Goal: Information Seeking & Learning: Learn about a topic

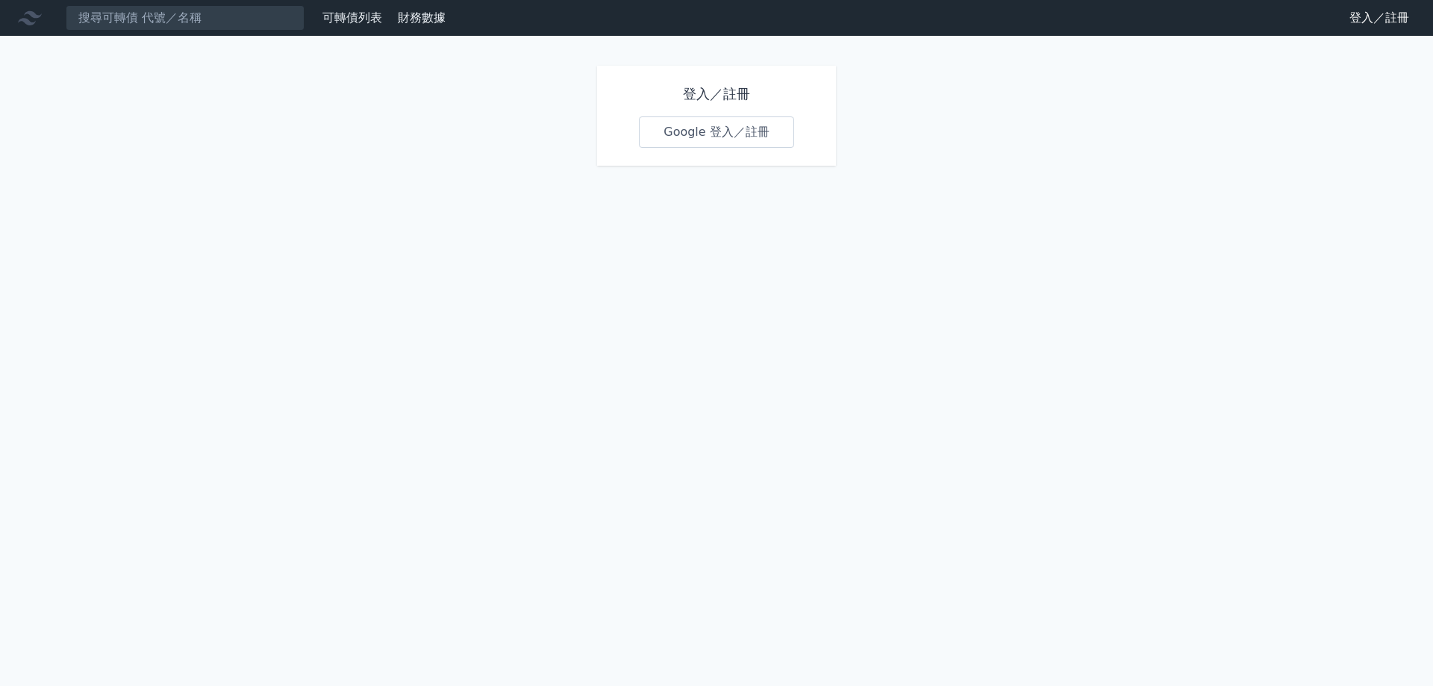
click at [703, 134] on link "Google 登入／註冊" at bounding box center [716, 131] width 155 height 31
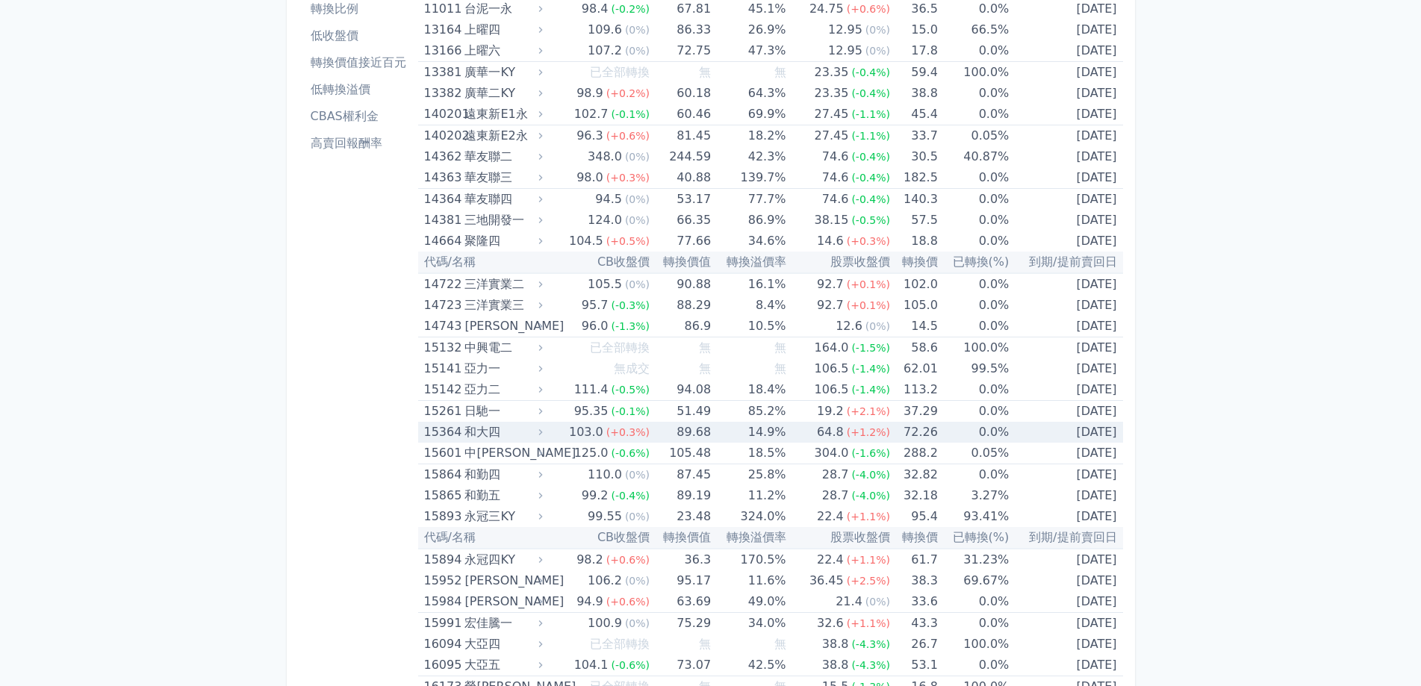
scroll to position [224, 0]
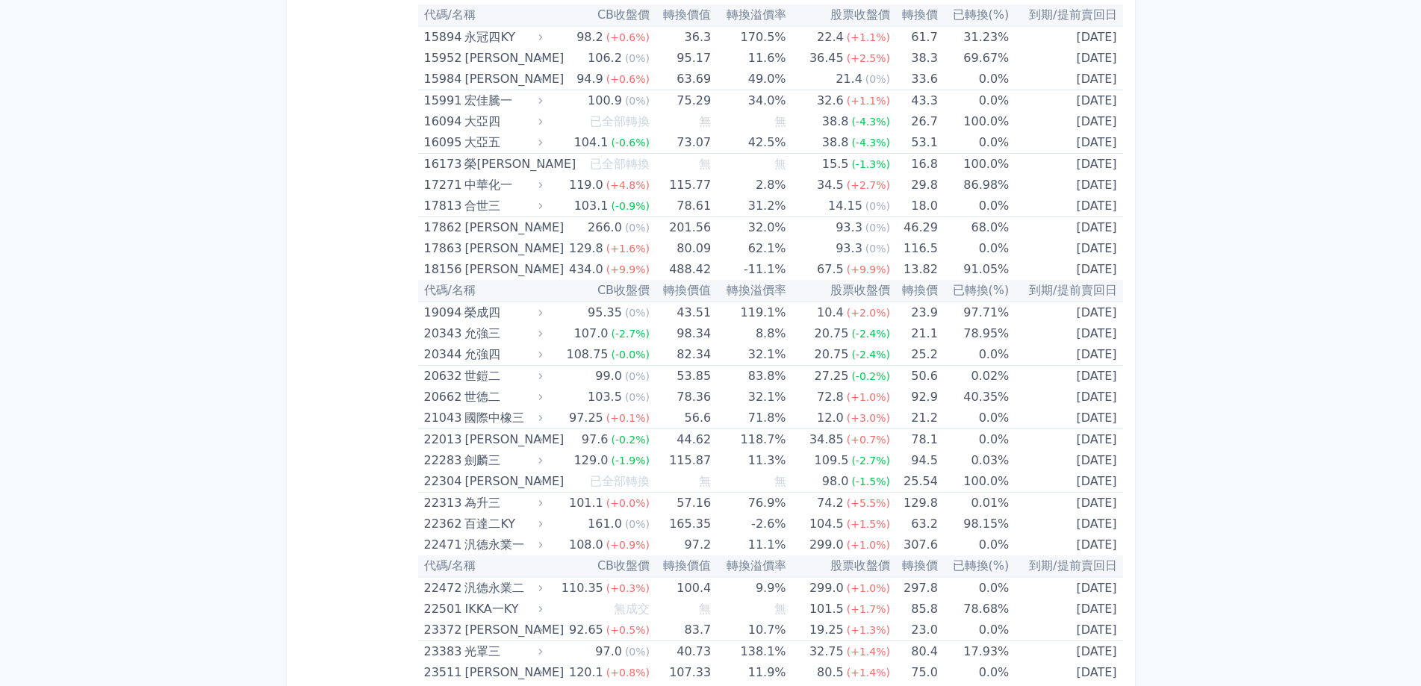
scroll to position [747, 0]
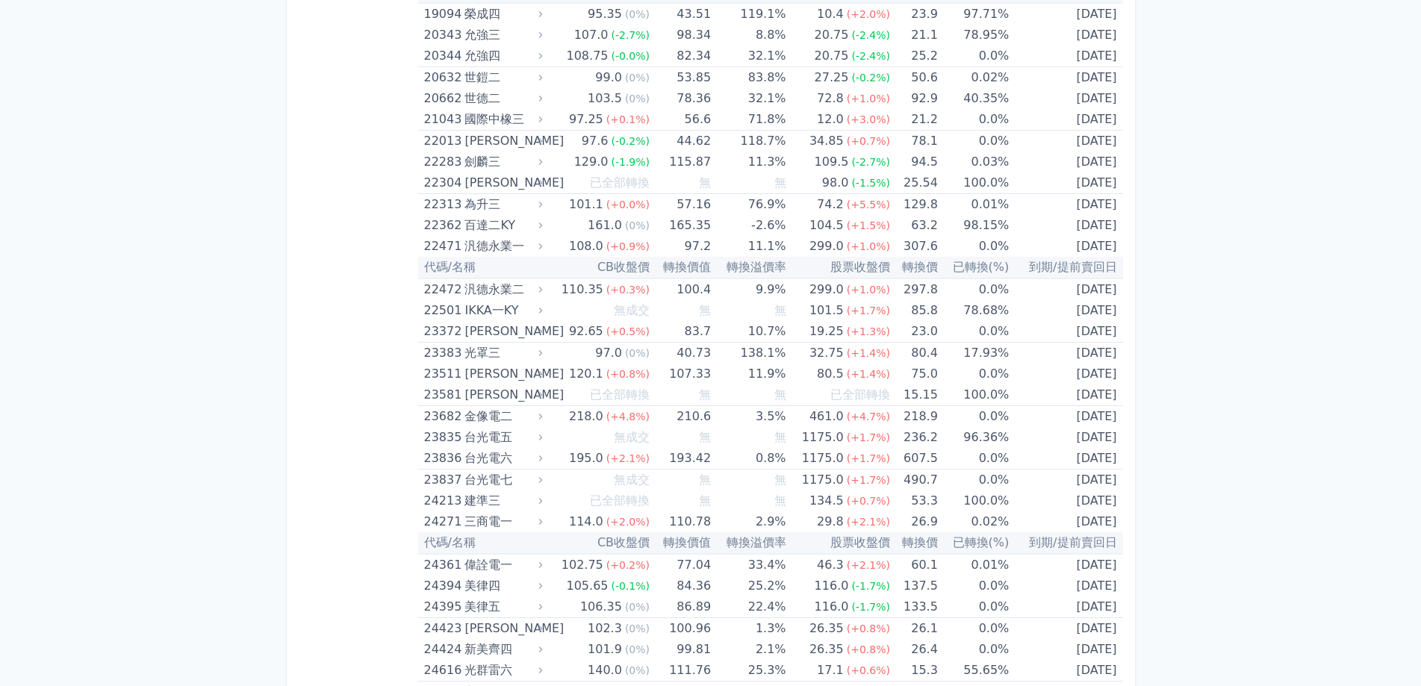
scroll to position [1120, 0]
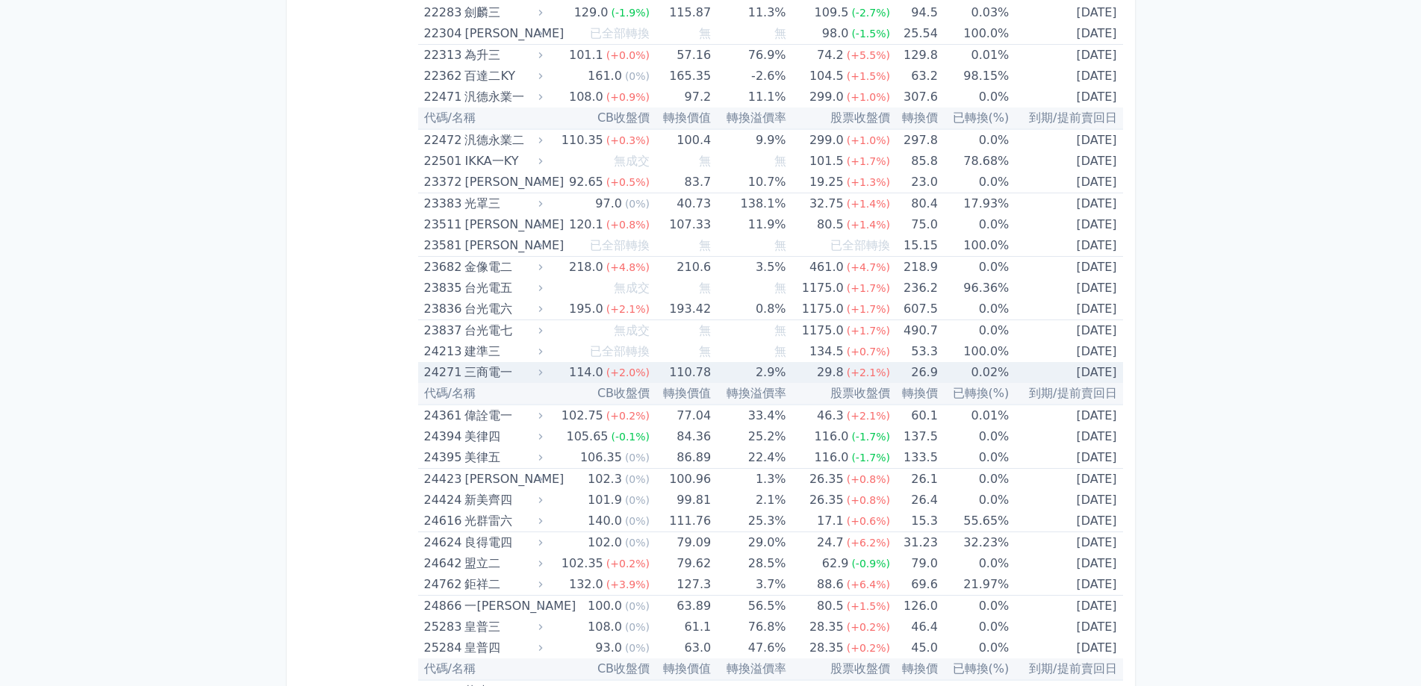
click at [475, 376] on div "三商電一" at bounding box center [501, 372] width 75 height 21
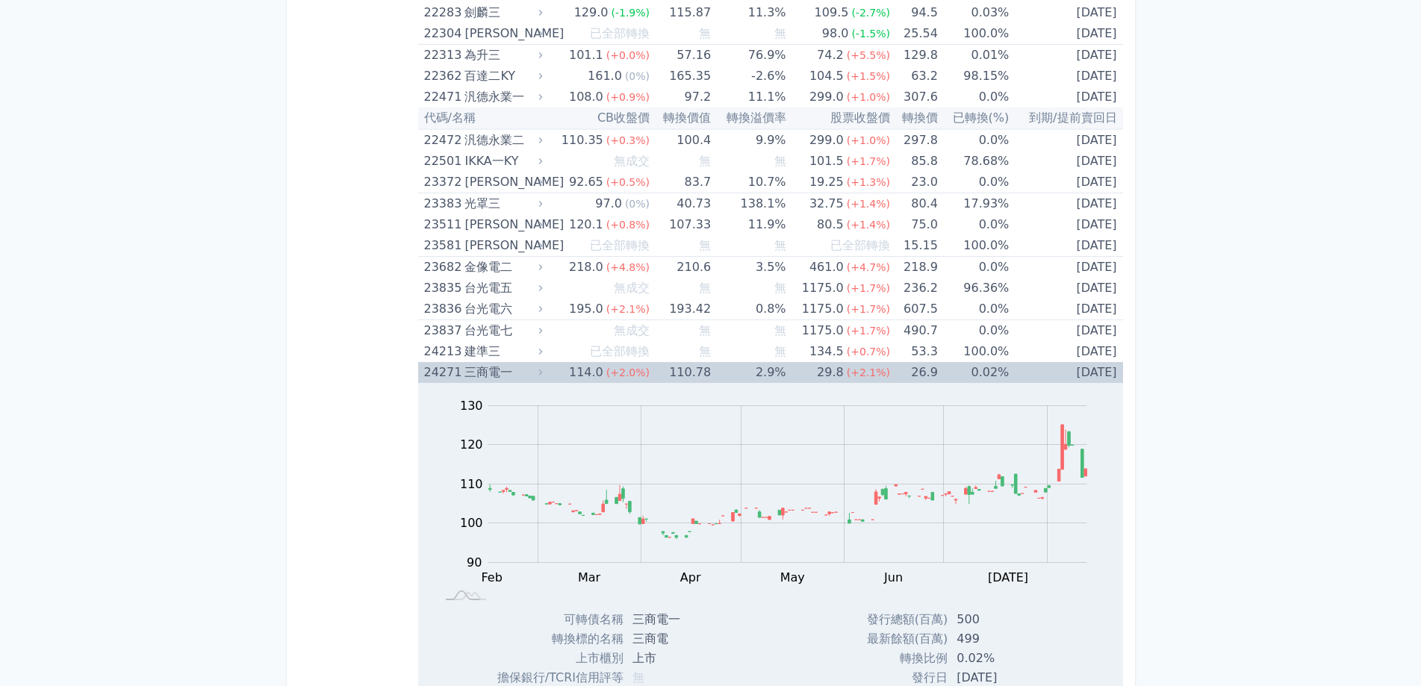
click at [488, 367] on div "三商電一" at bounding box center [501, 372] width 75 height 21
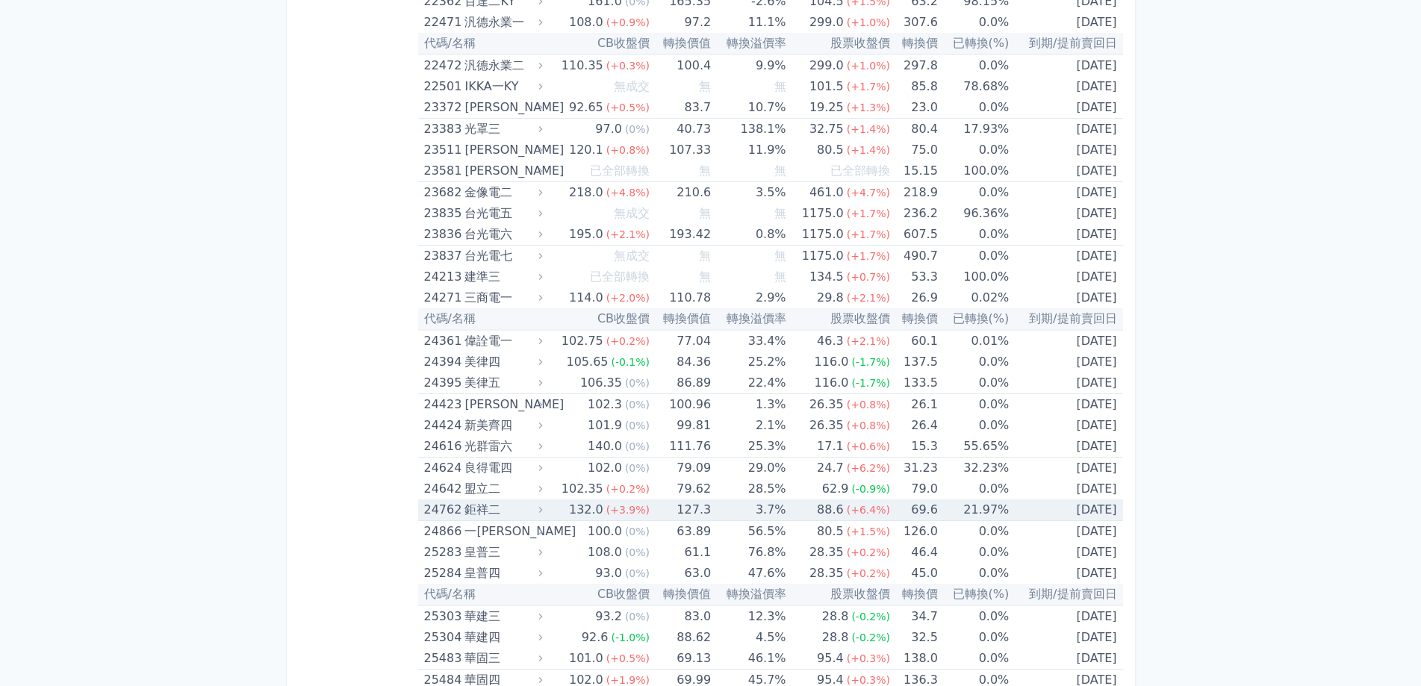
click at [495, 518] on div "鉅祥二" at bounding box center [501, 509] width 75 height 21
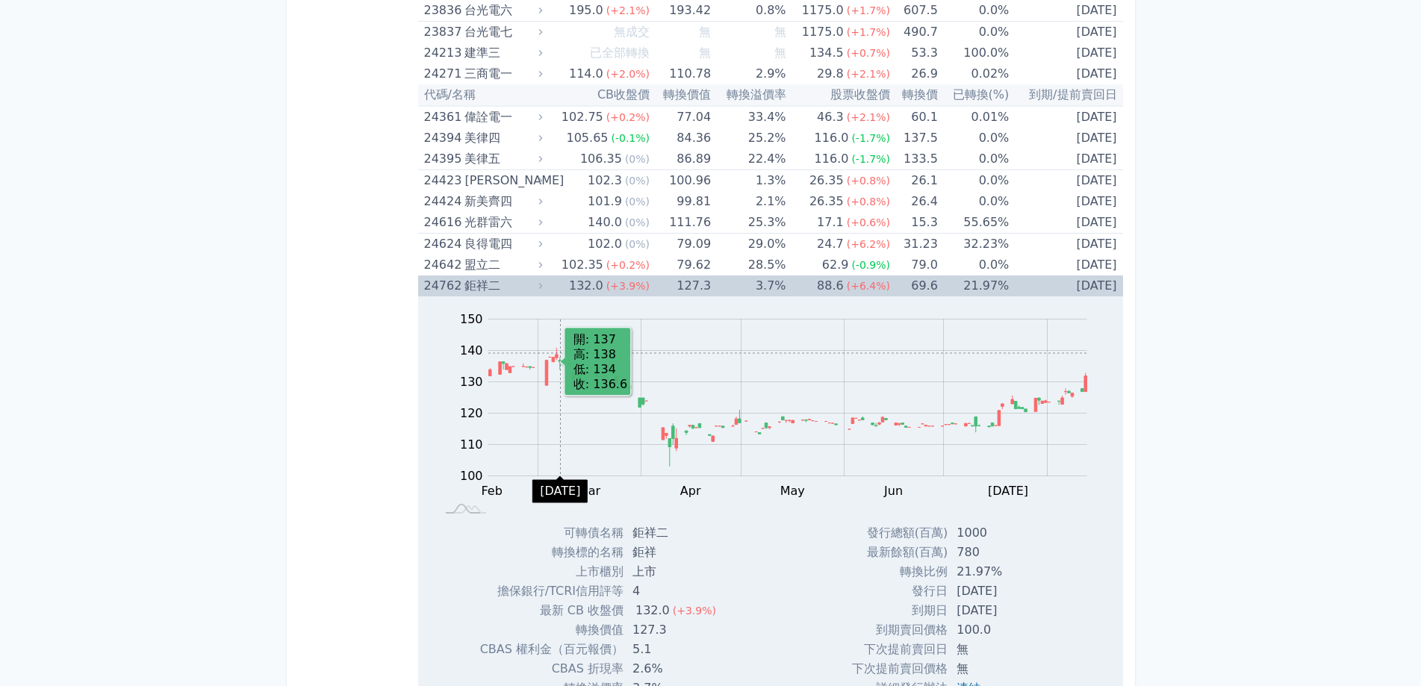
scroll to position [1568, 0]
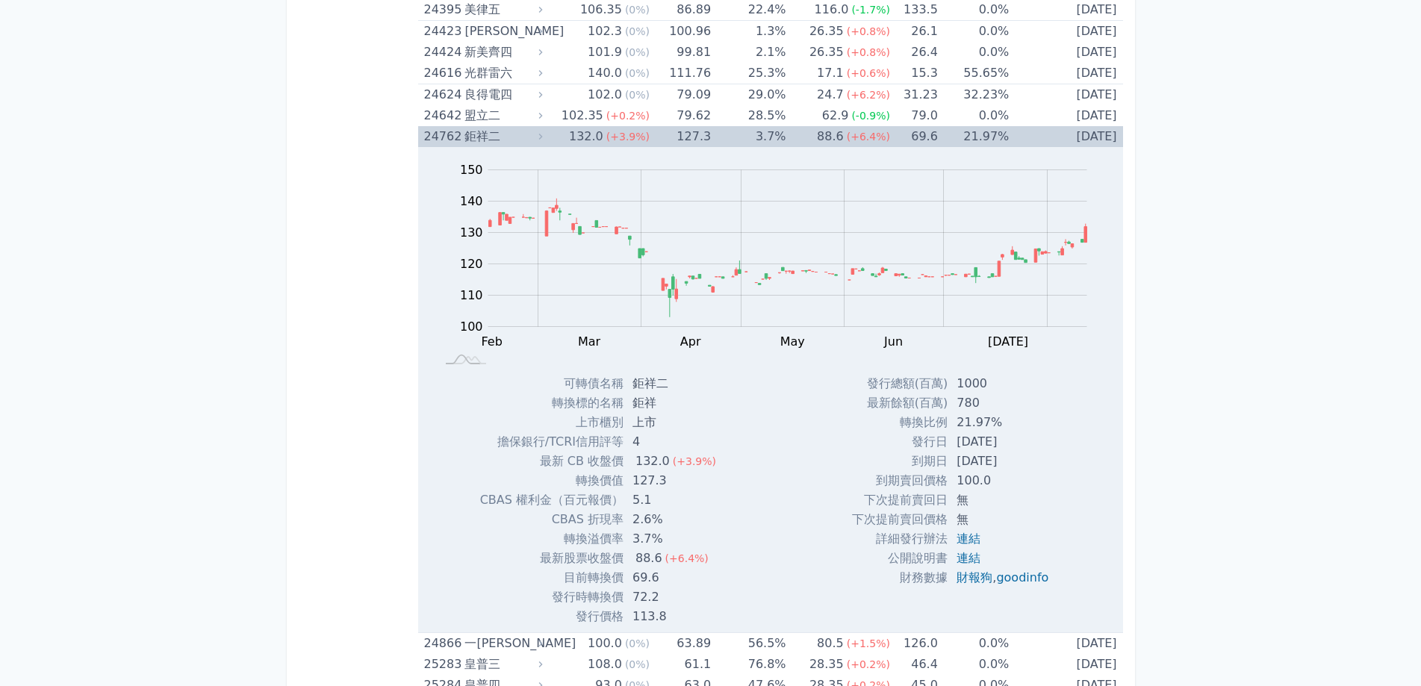
click at [490, 132] on div "鉅祥二" at bounding box center [501, 136] width 75 height 21
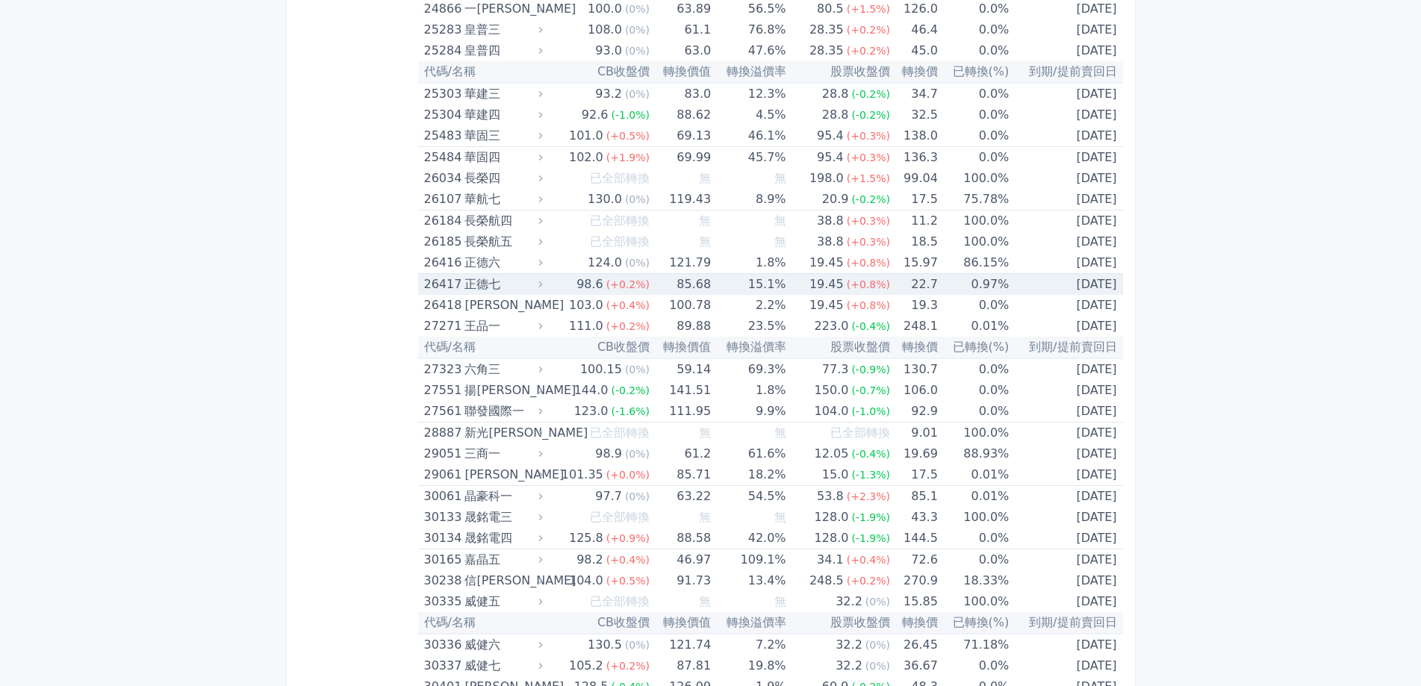
scroll to position [1792, 0]
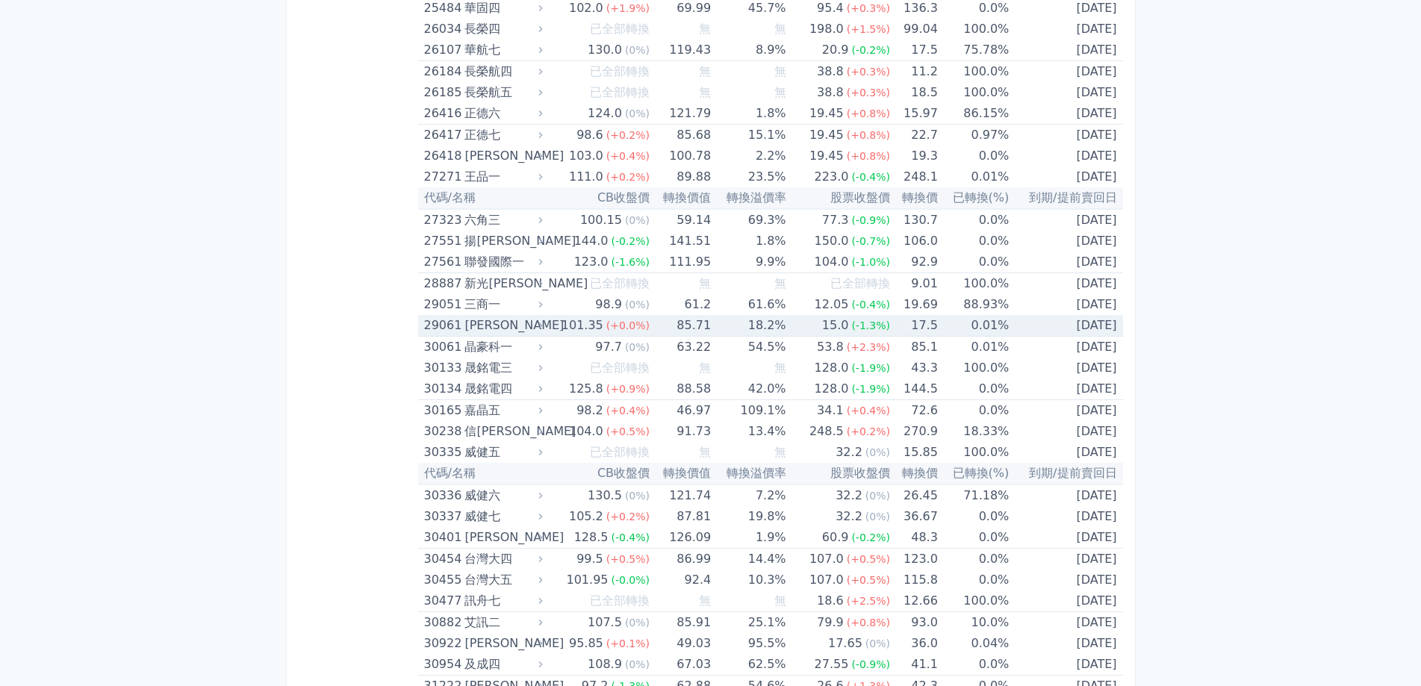
click at [469, 322] on div "[PERSON_NAME]" at bounding box center [501, 325] width 75 height 21
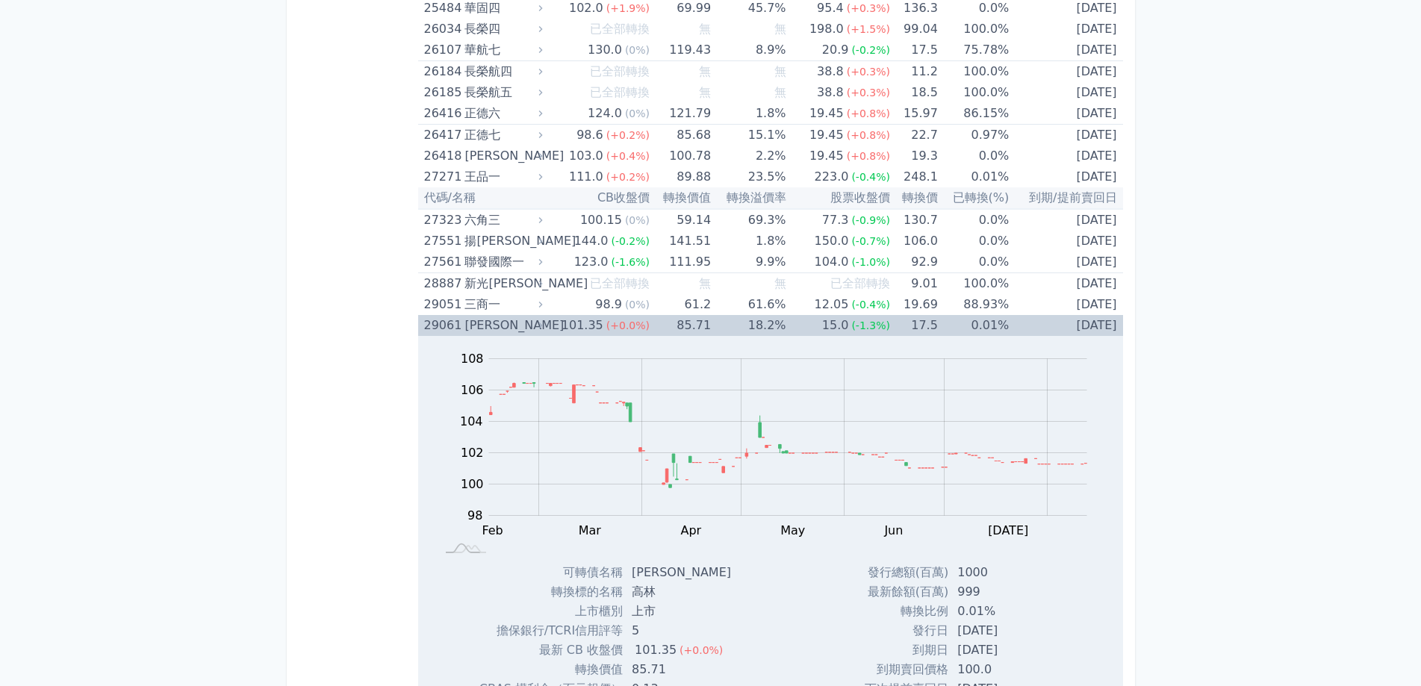
click at [469, 322] on div "[PERSON_NAME]" at bounding box center [501, 325] width 75 height 21
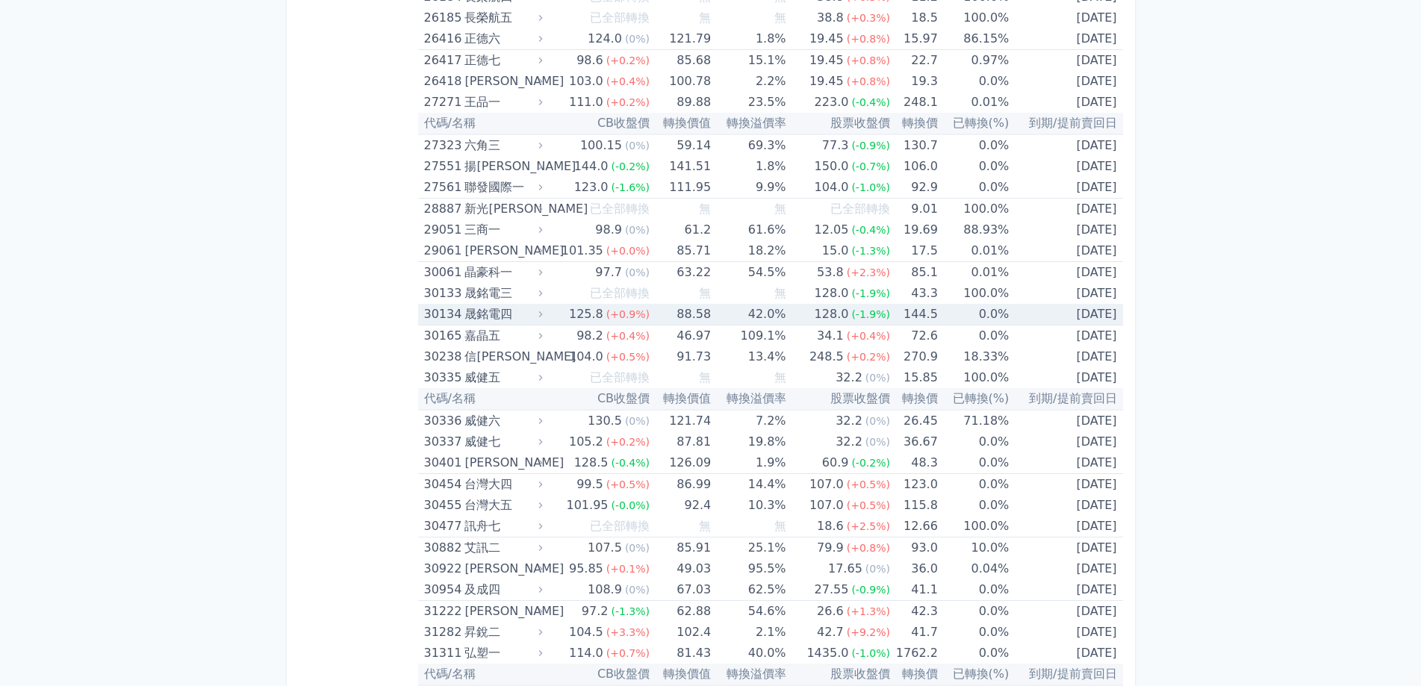
scroll to position [2016, 0]
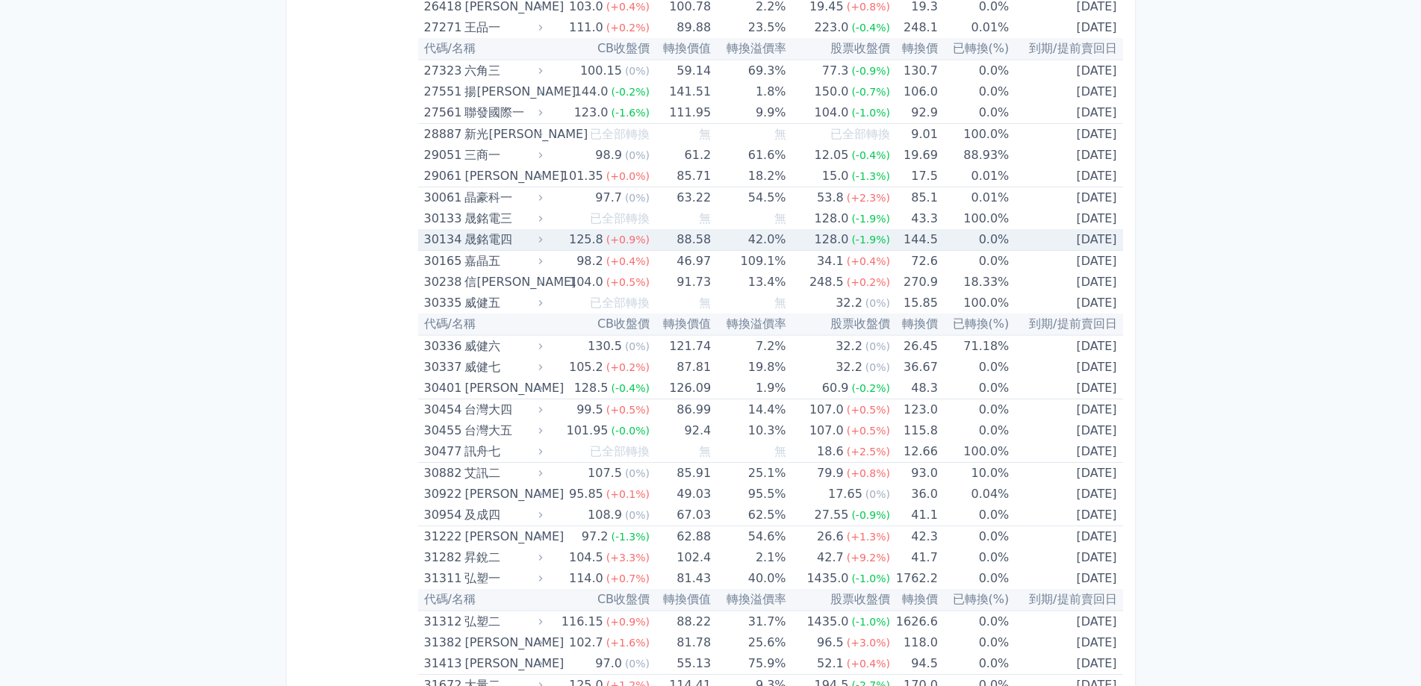
click at [502, 242] on div "晟銘電四" at bounding box center [501, 239] width 75 height 21
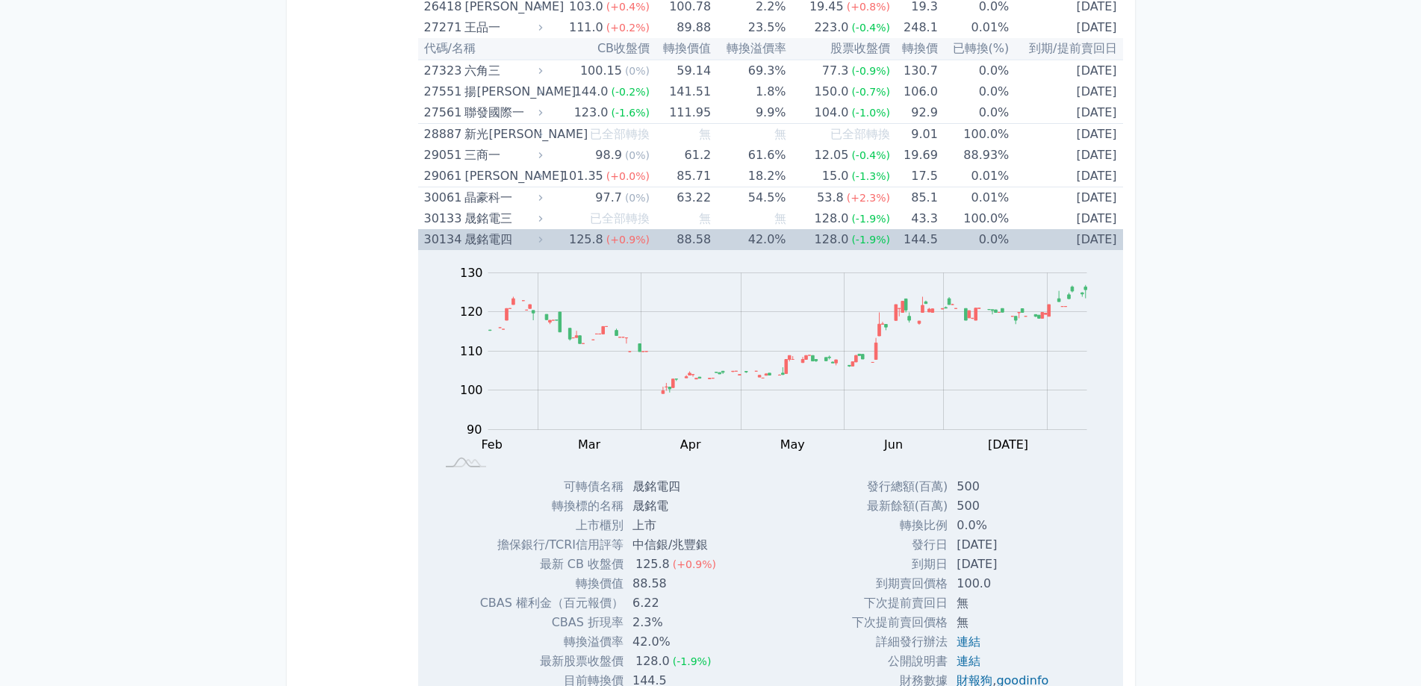
click at [495, 234] on div "晟銘電四" at bounding box center [501, 239] width 75 height 21
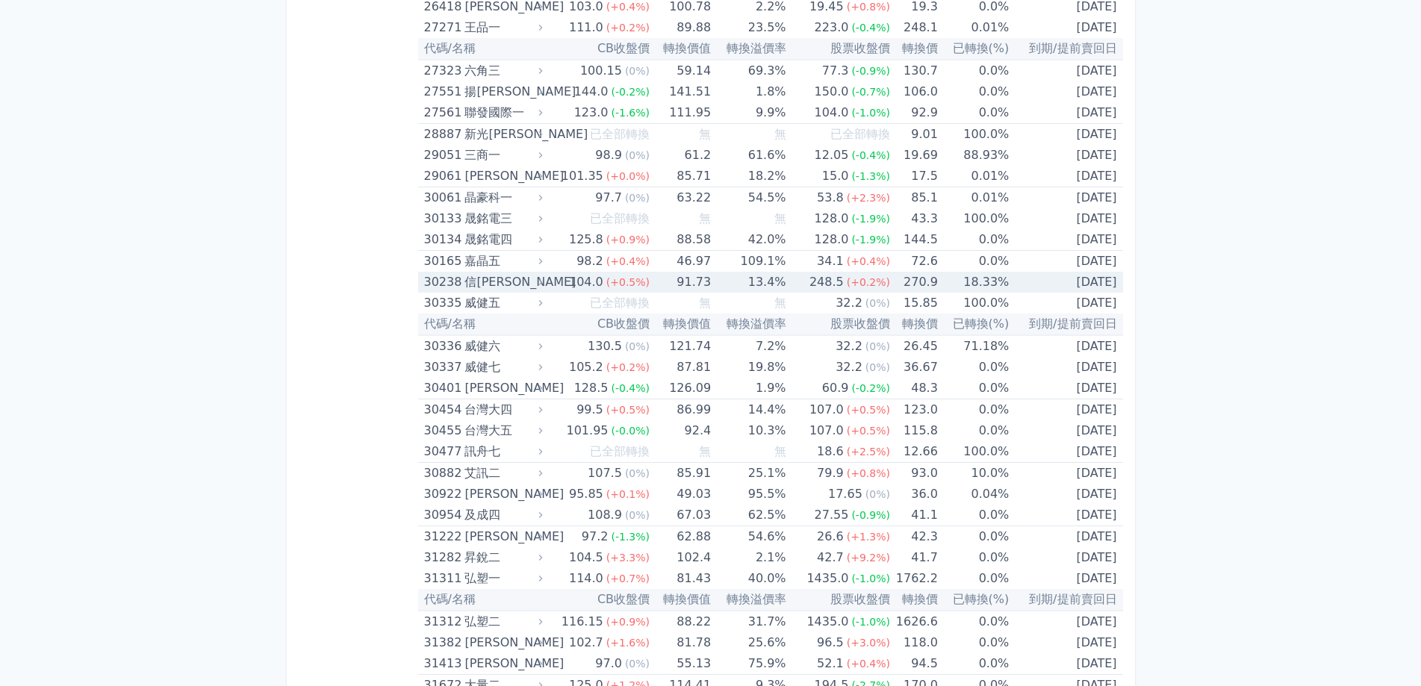
click at [493, 275] on div "信[PERSON_NAME]" at bounding box center [501, 282] width 75 height 21
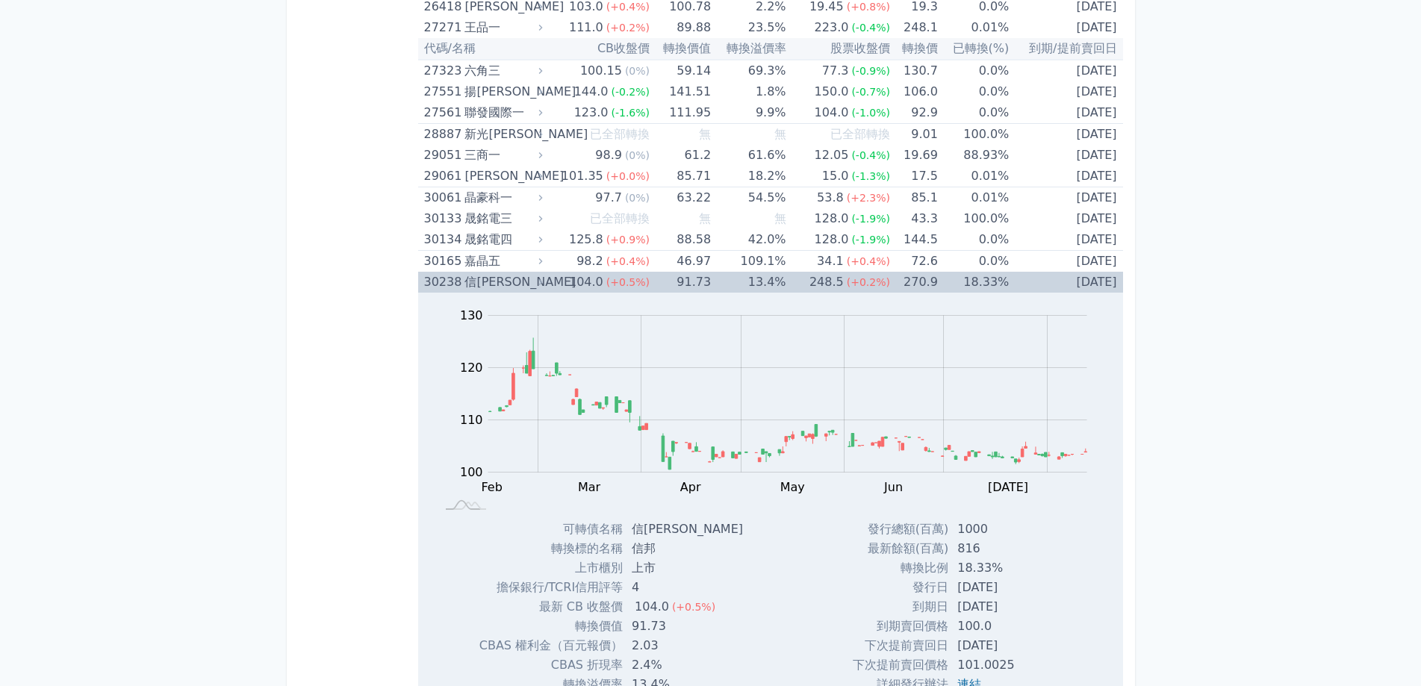
click at [476, 288] on div "信[PERSON_NAME]" at bounding box center [501, 282] width 75 height 21
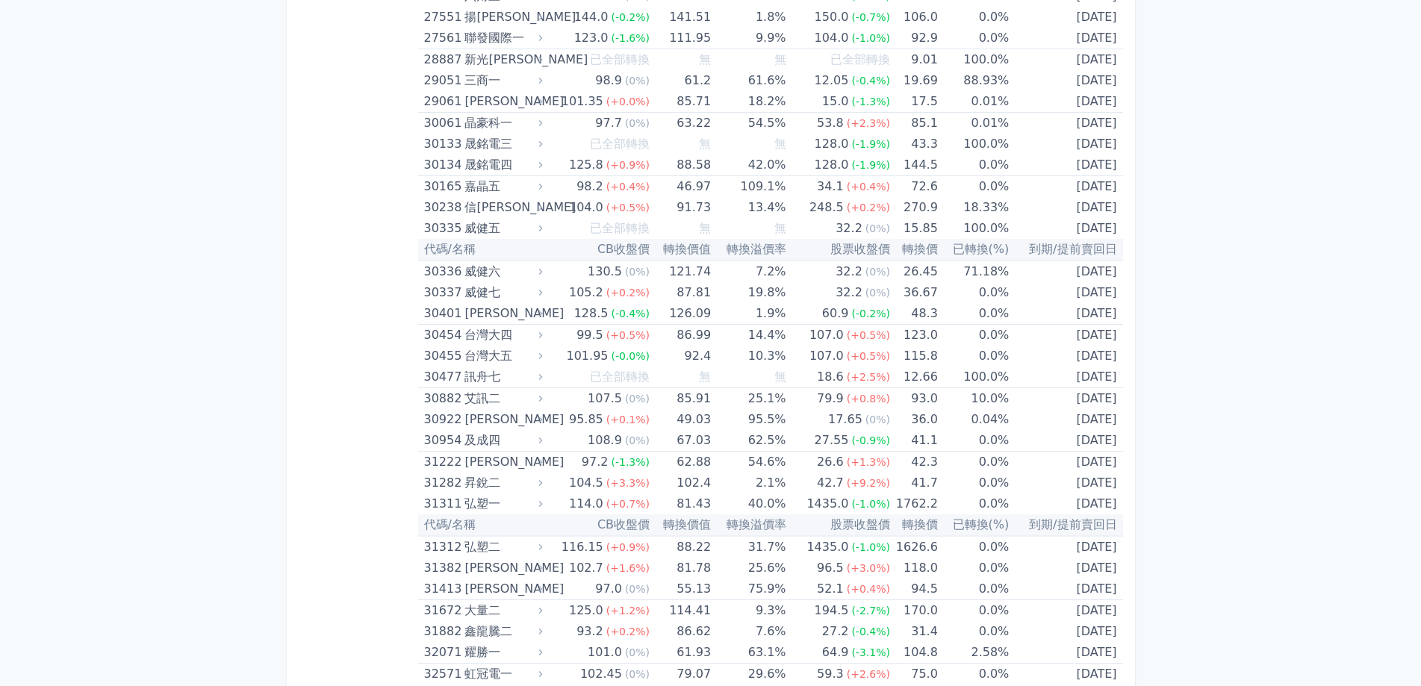
scroll to position [2165, 0]
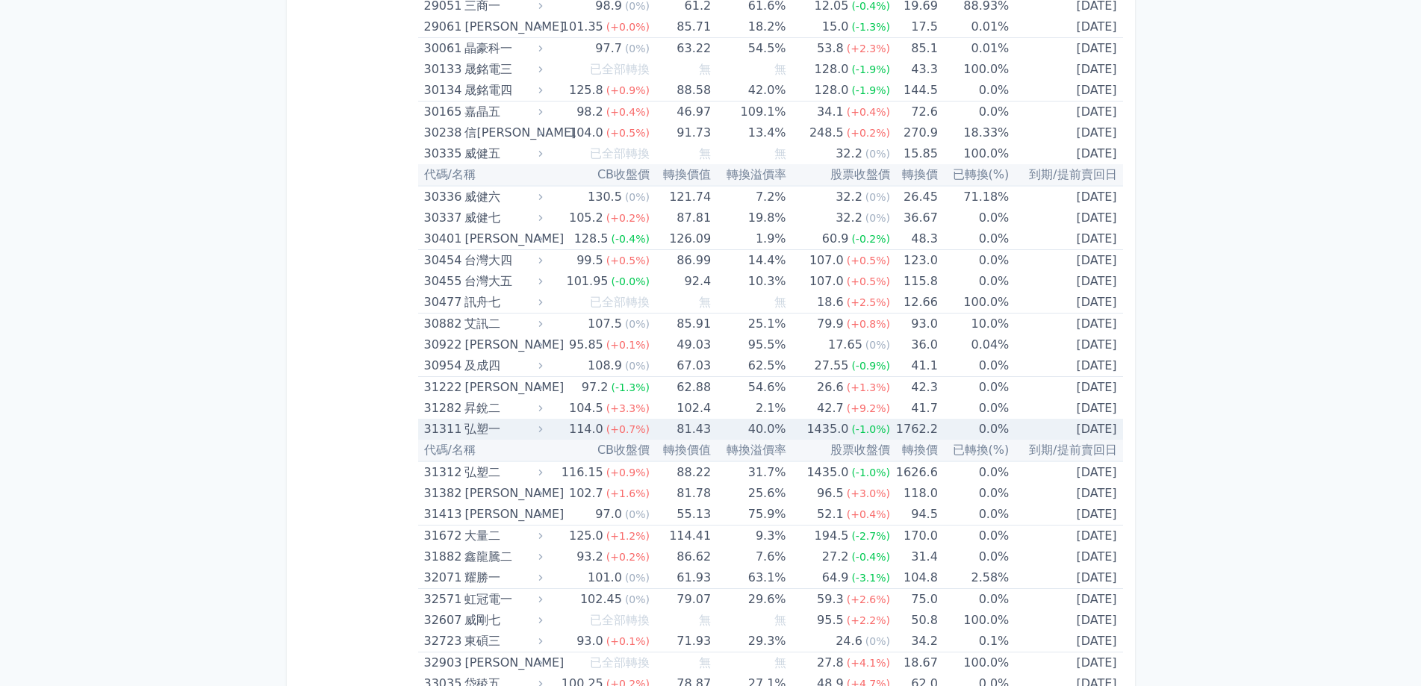
click at [473, 431] on div "弘塑一" at bounding box center [501, 429] width 75 height 21
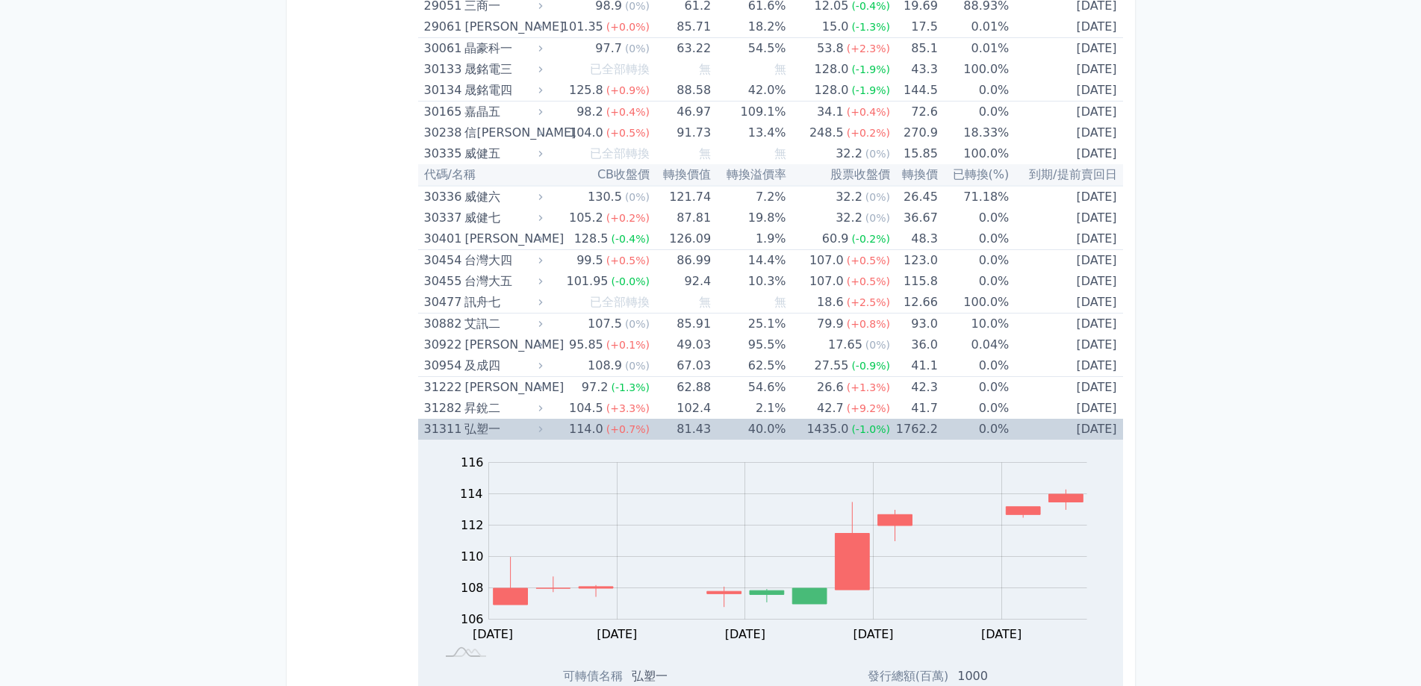
click at [473, 431] on div "弘塑一" at bounding box center [501, 429] width 75 height 21
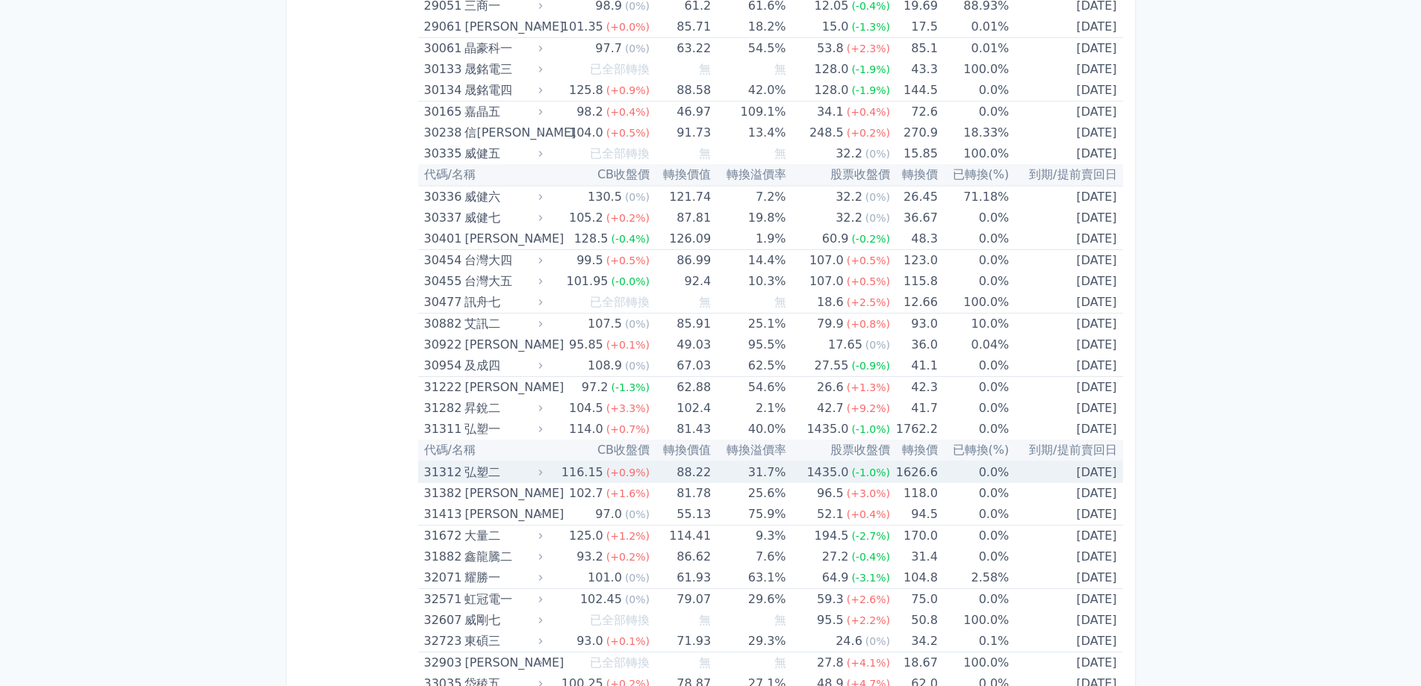
click at [489, 471] on div "弘塑二" at bounding box center [501, 472] width 75 height 21
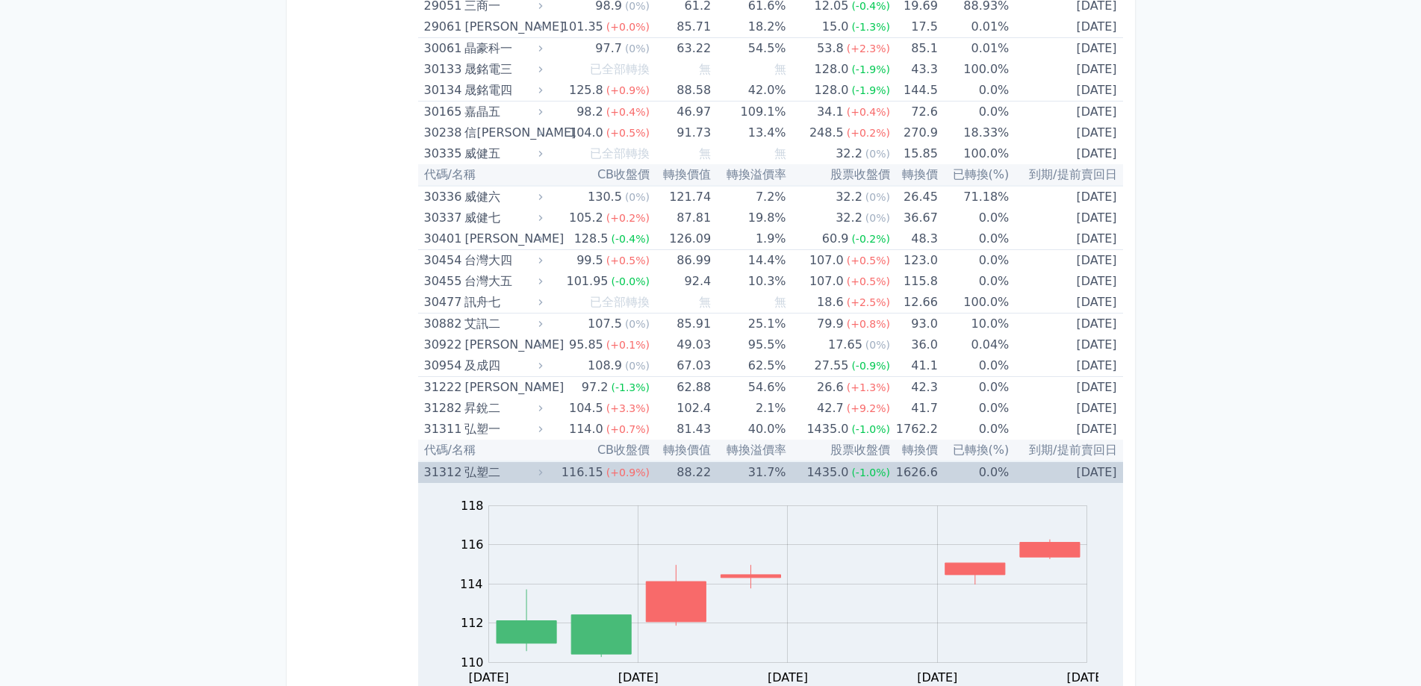
click at [489, 471] on div "弘塑二" at bounding box center [501, 472] width 75 height 21
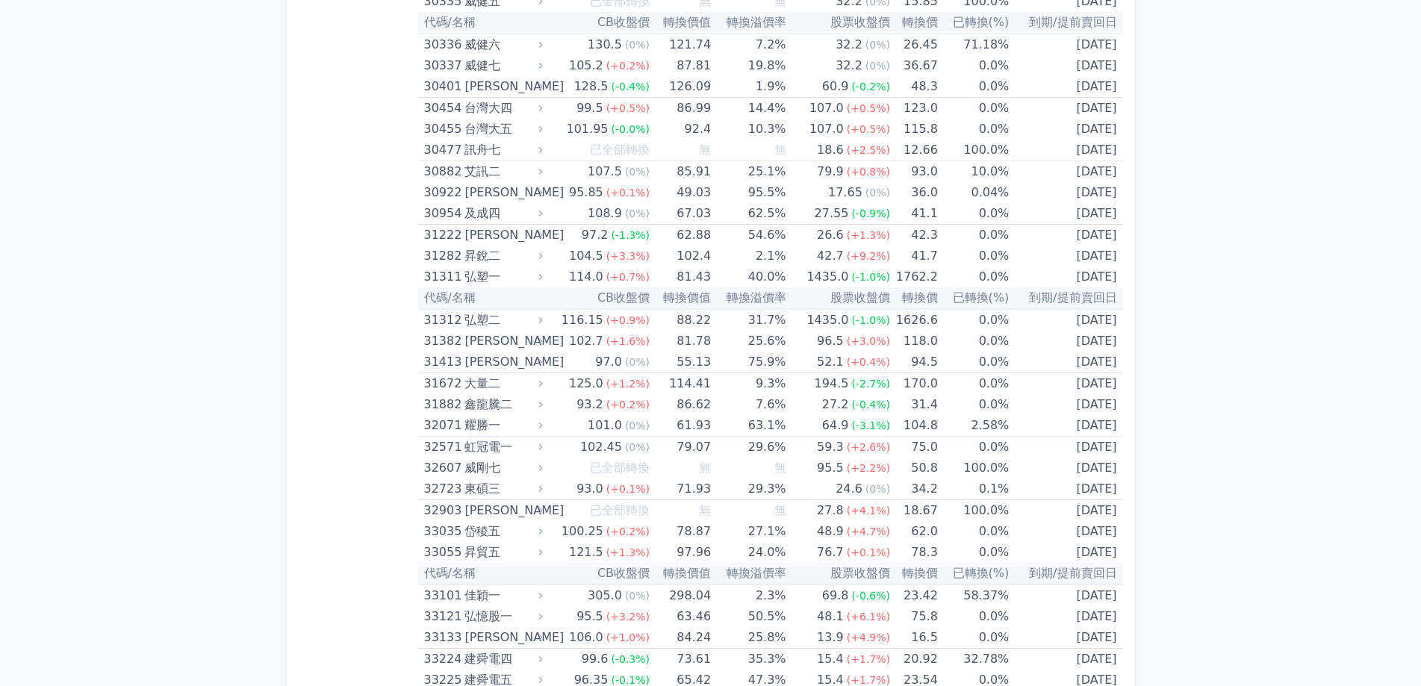
scroll to position [2243, 0]
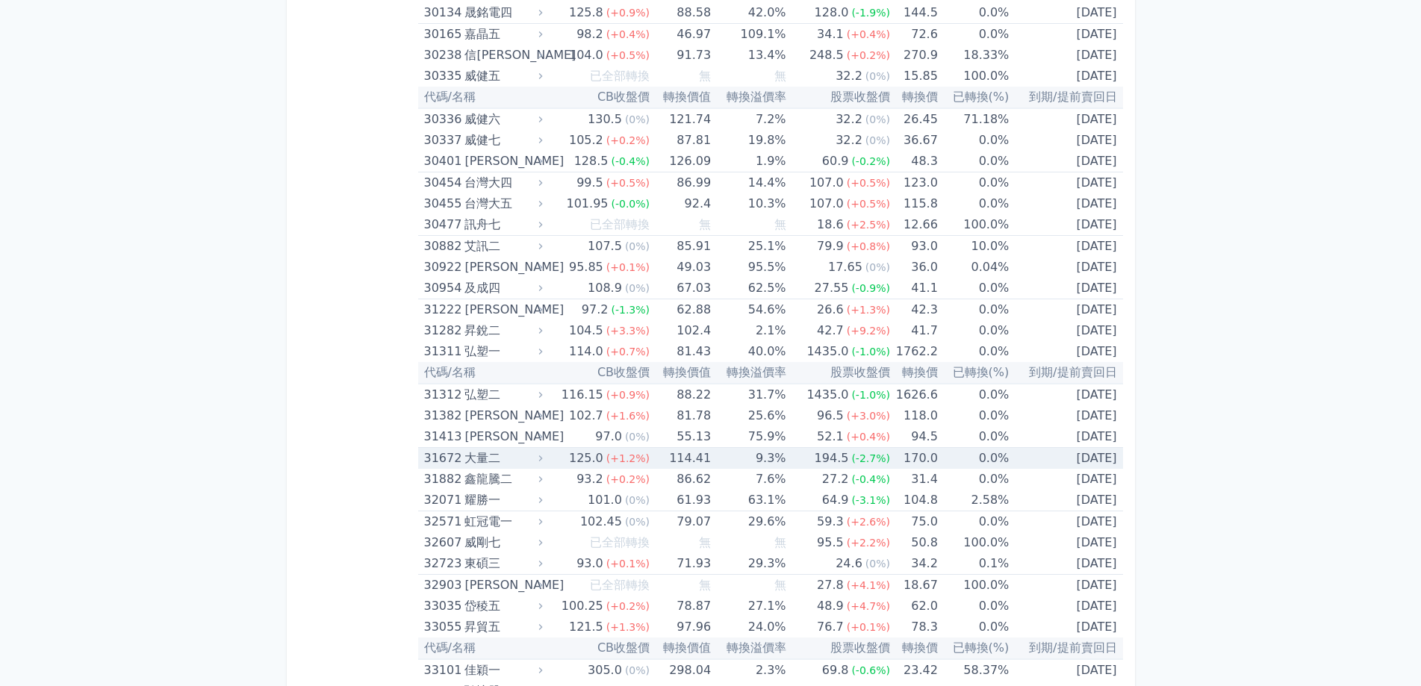
click at [481, 458] on div "大量二" at bounding box center [501, 458] width 75 height 21
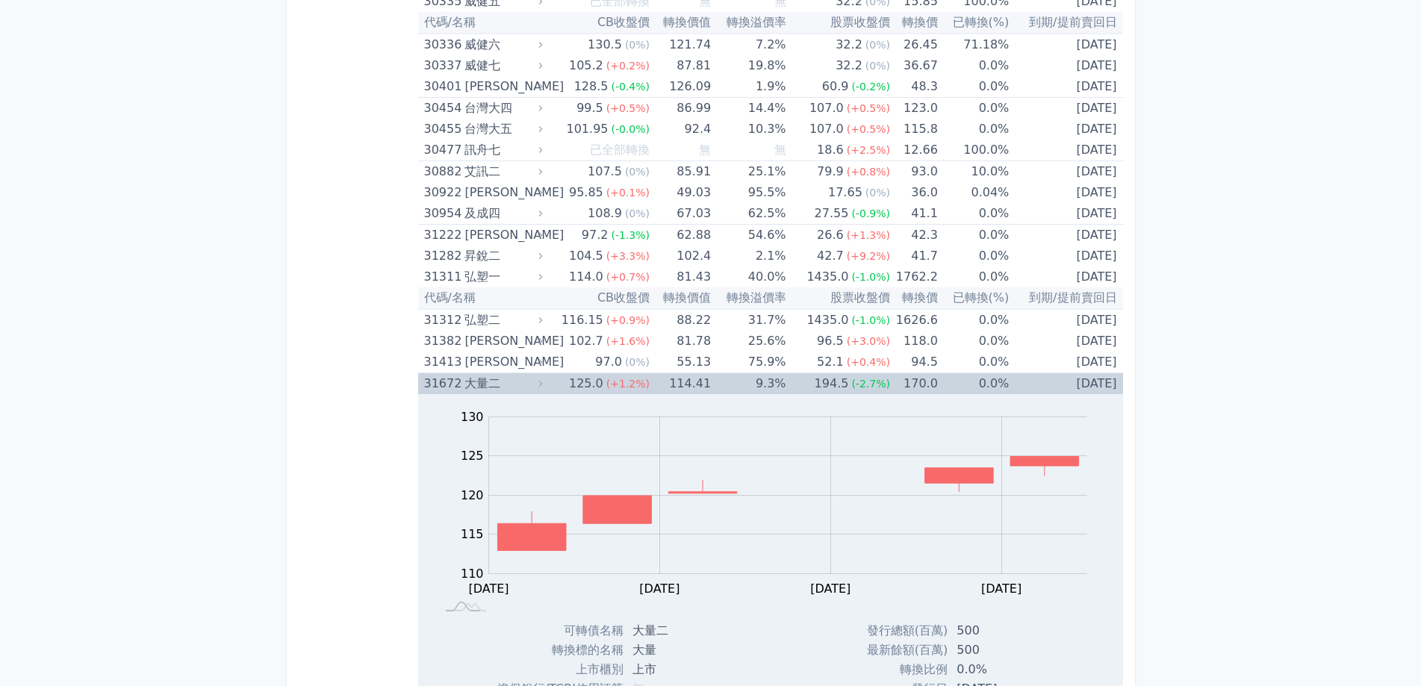
scroll to position [2467, 0]
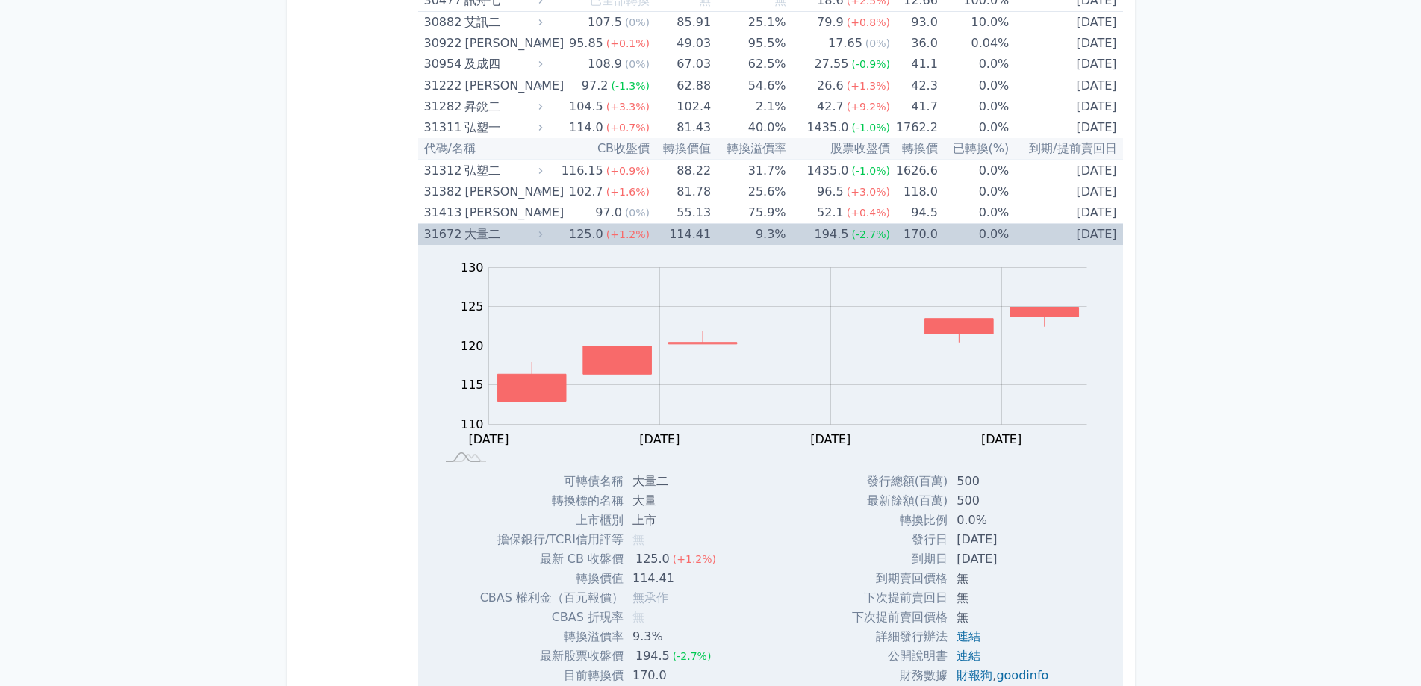
click at [482, 239] on div "大量二" at bounding box center [501, 234] width 75 height 21
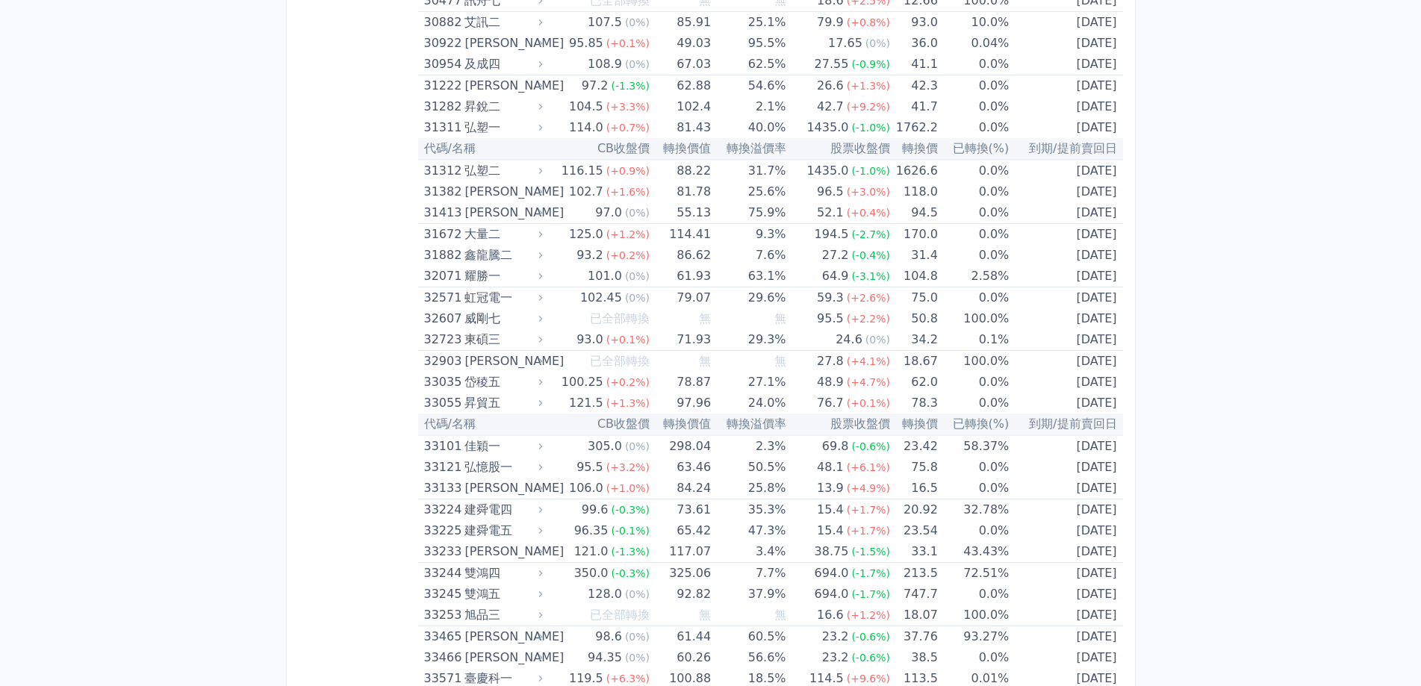
click at [514, 317] on div "威剛七" at bounding box center [501, 318] width 75 height 21
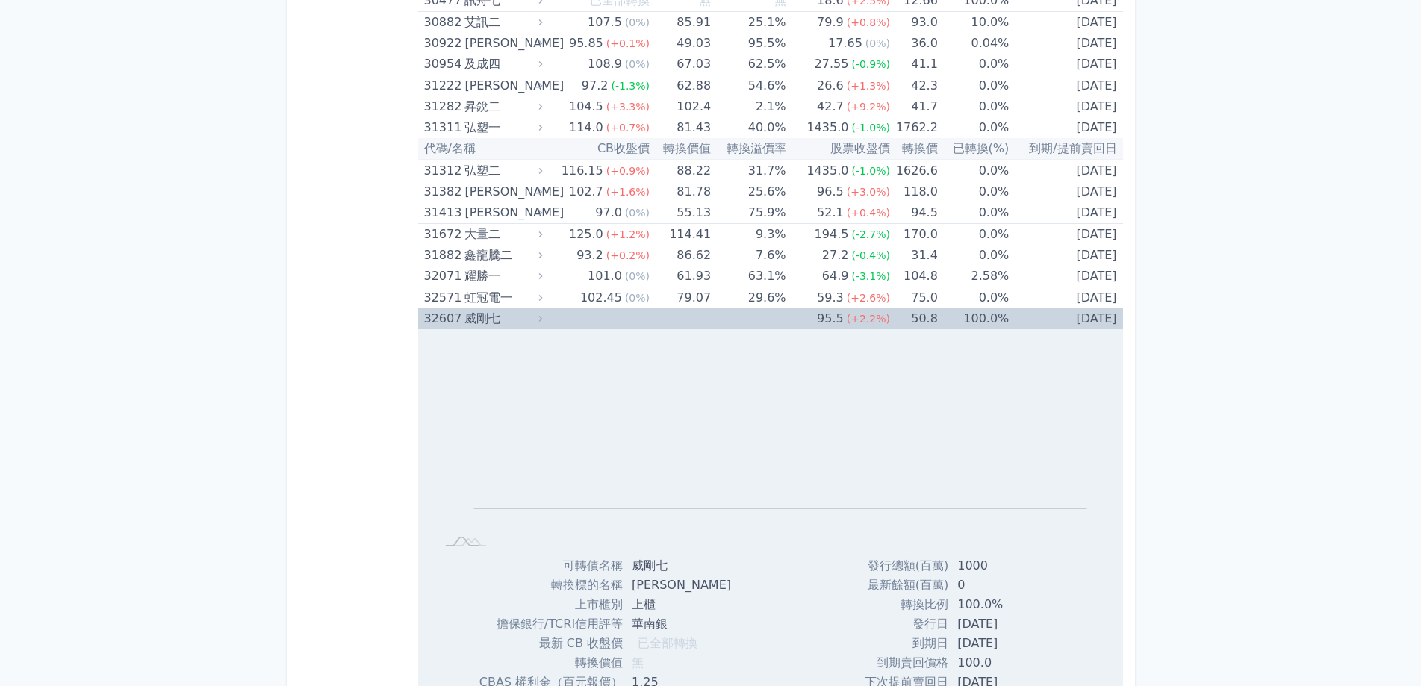
click at [514, 317] on div "威剛七" at bounding box center [501, 318] width 75 height 21
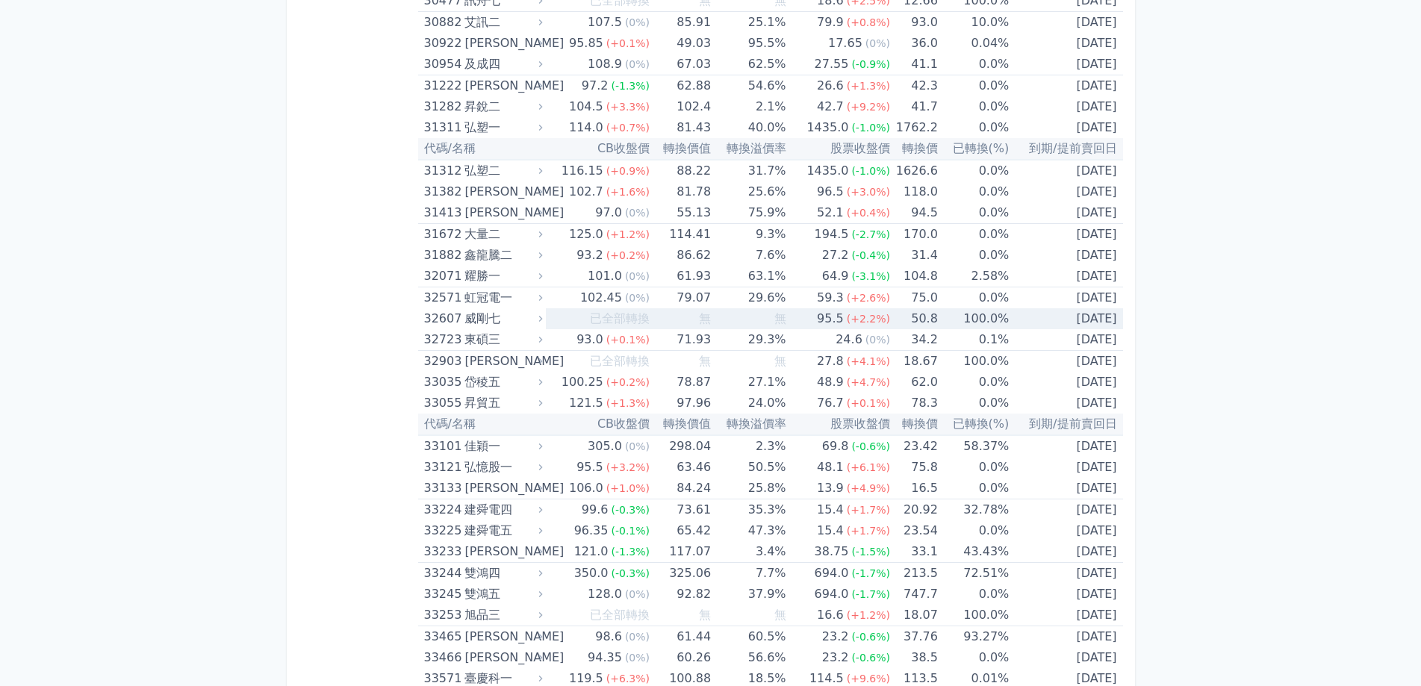
click at [514, 317] on div "威剛七" at bounding box center [501, 318] width 75 height 21
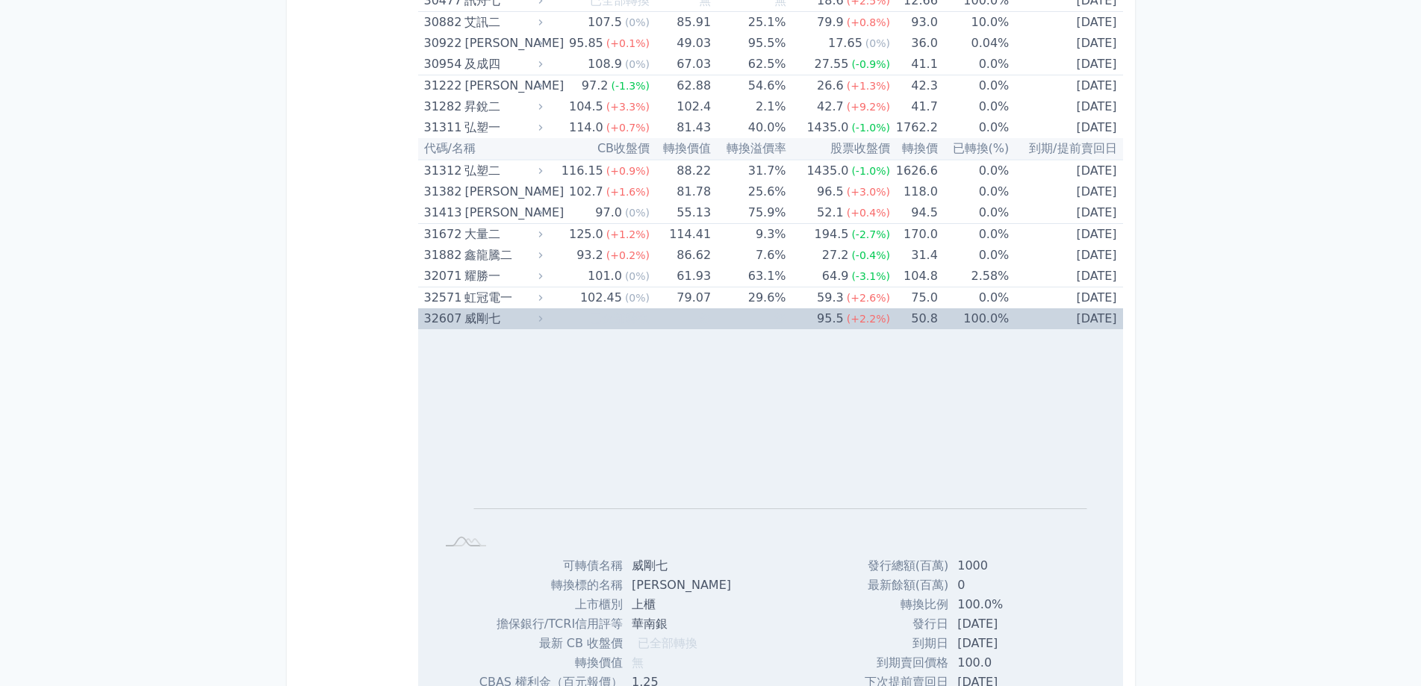
scroll to position [2616, 0]
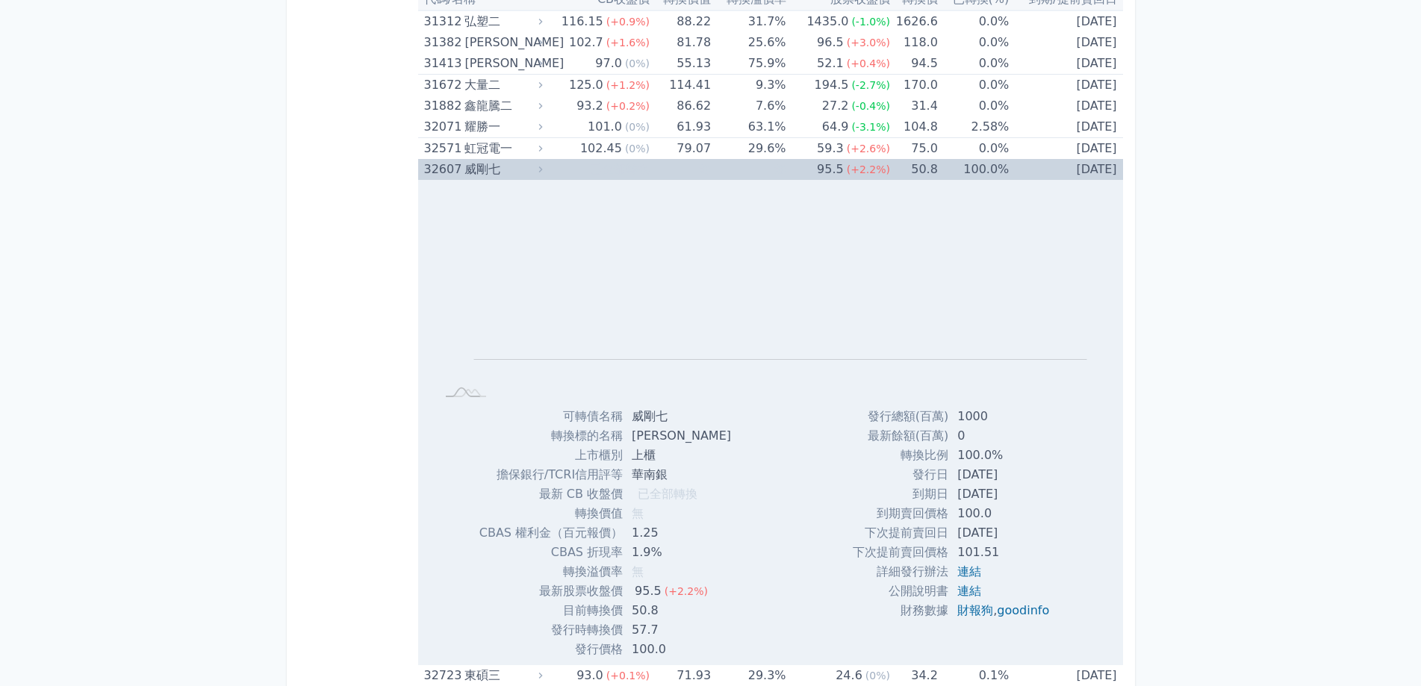
click at [489, 168] on div "威剛七" at bounding box center [501, 169] width 75 height 21
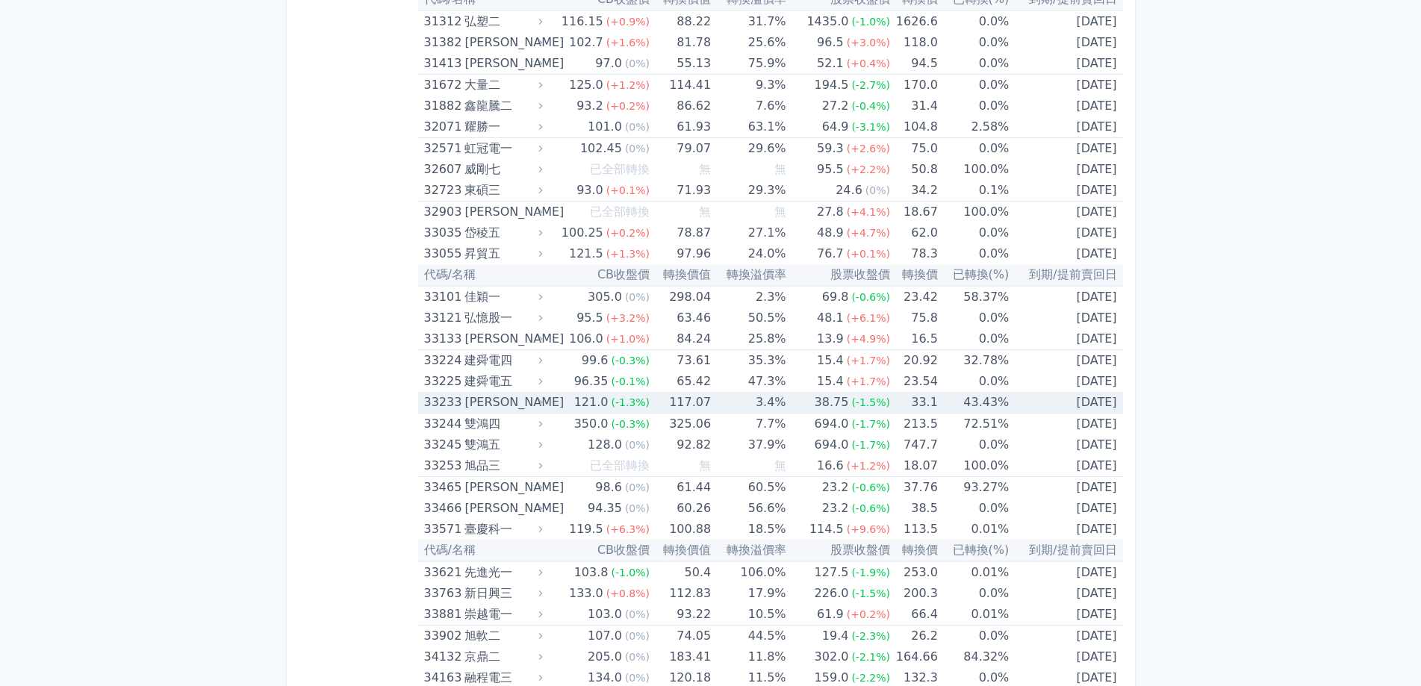
click at [517, 402] on div "[PERSON_NAME]" at bounding box center [501, 402] width 75 height 21
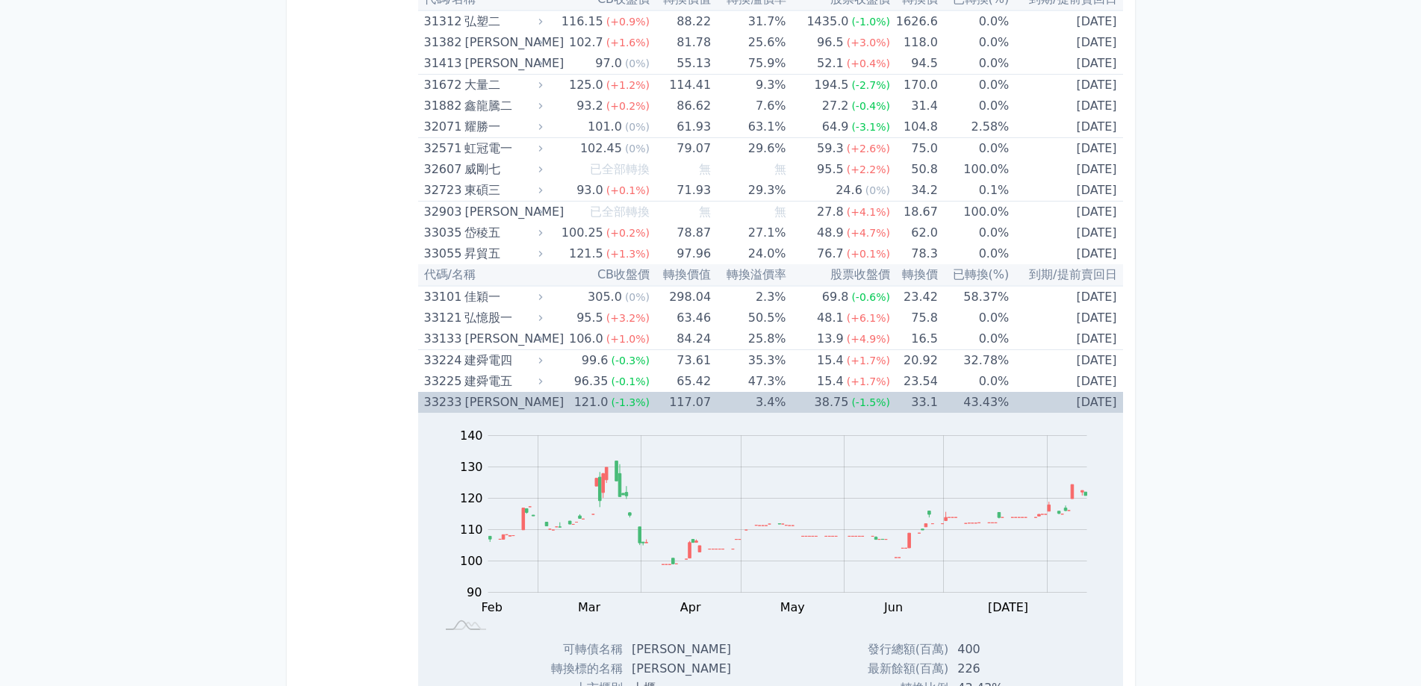
click at [517, 402] on div "[PERSON_NAME]" at bounding box center [501, 402] width 75 height 21
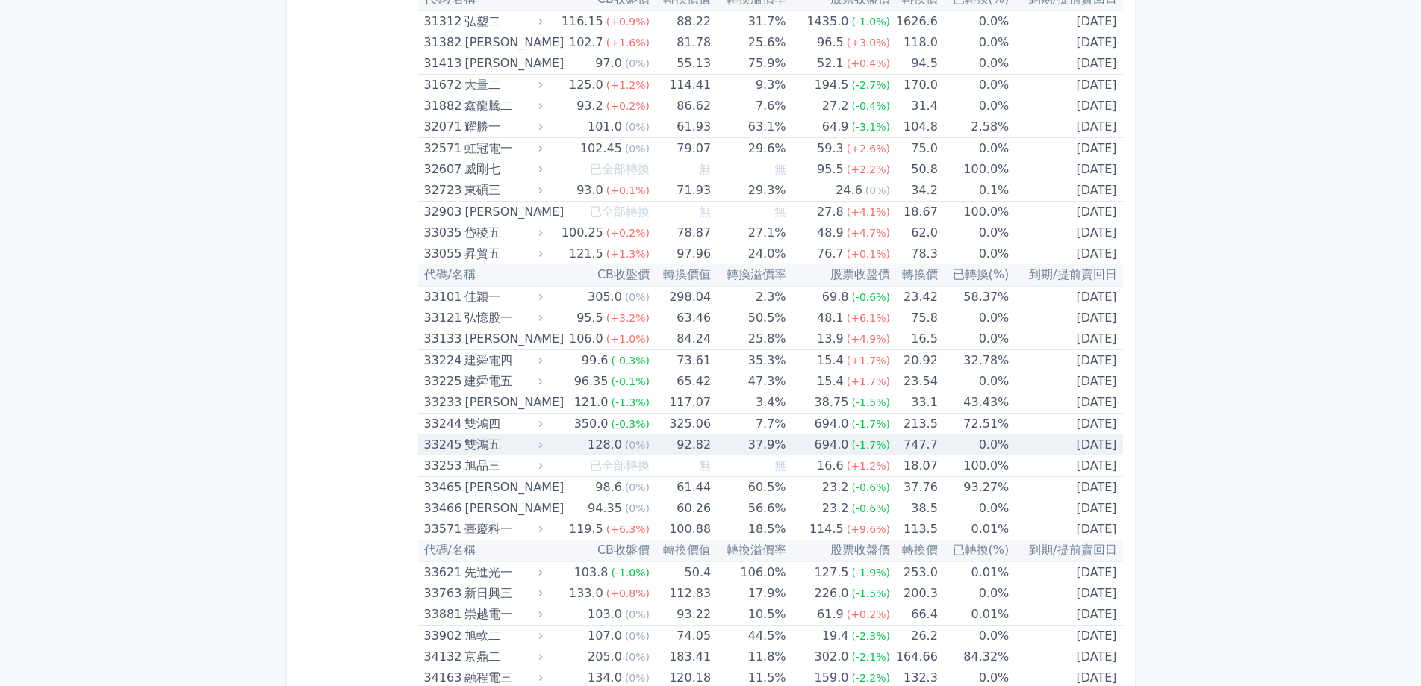
click at [506, 443] on div "雙鴻五" at bounding box center [501, 445] width 75 height 21
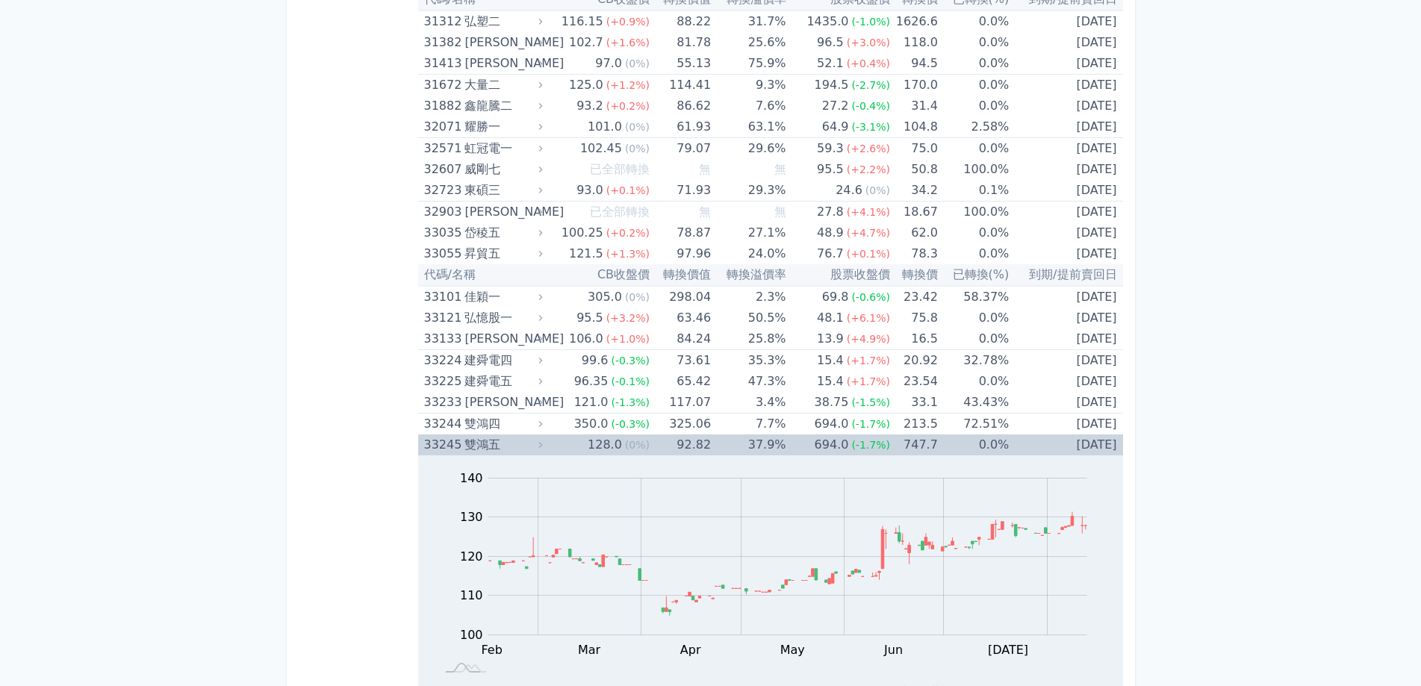
click at [502, 442] on div "雙鴻五" at bounding box center [501, 445] width 75 height 21
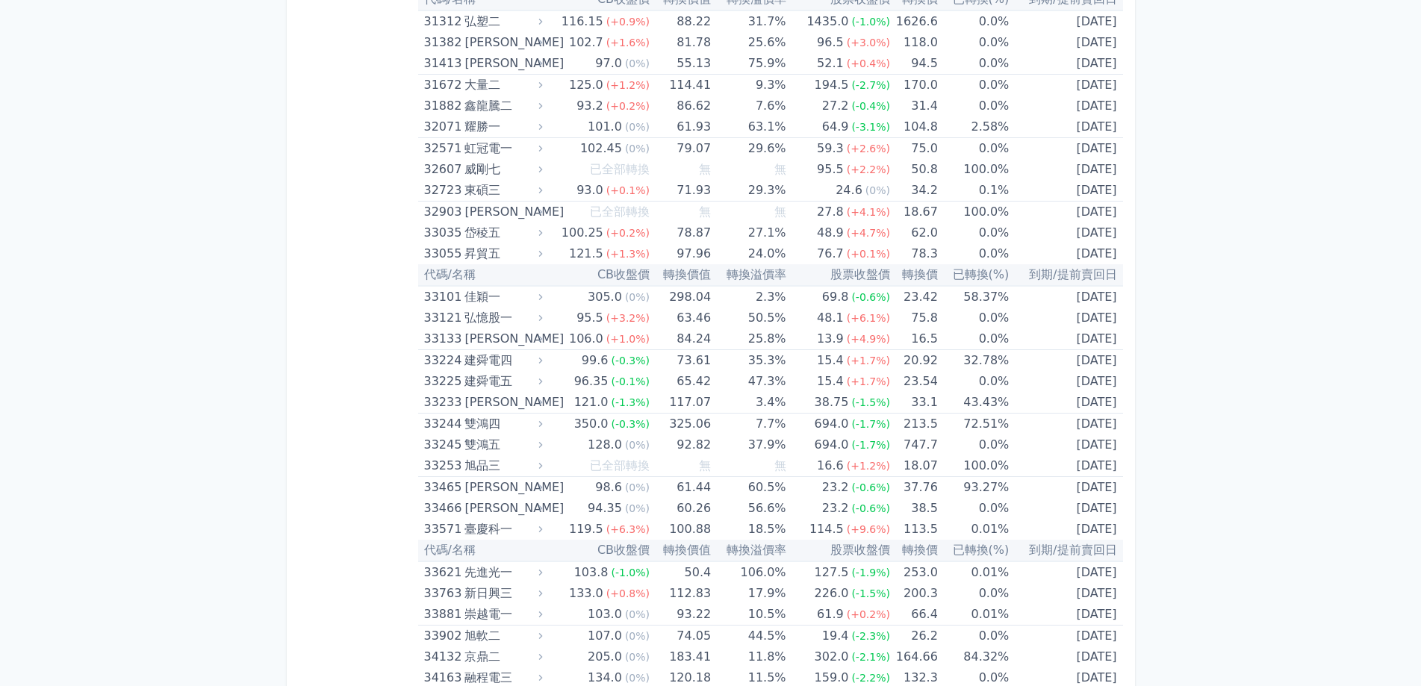
click at [500, 541] on th "代碼/名稱" at bounding box center [482, 551] width 128 height 22
click at [499, 531] on div "臺慶科一" at bounding box center [501, 529] width 75 height 21
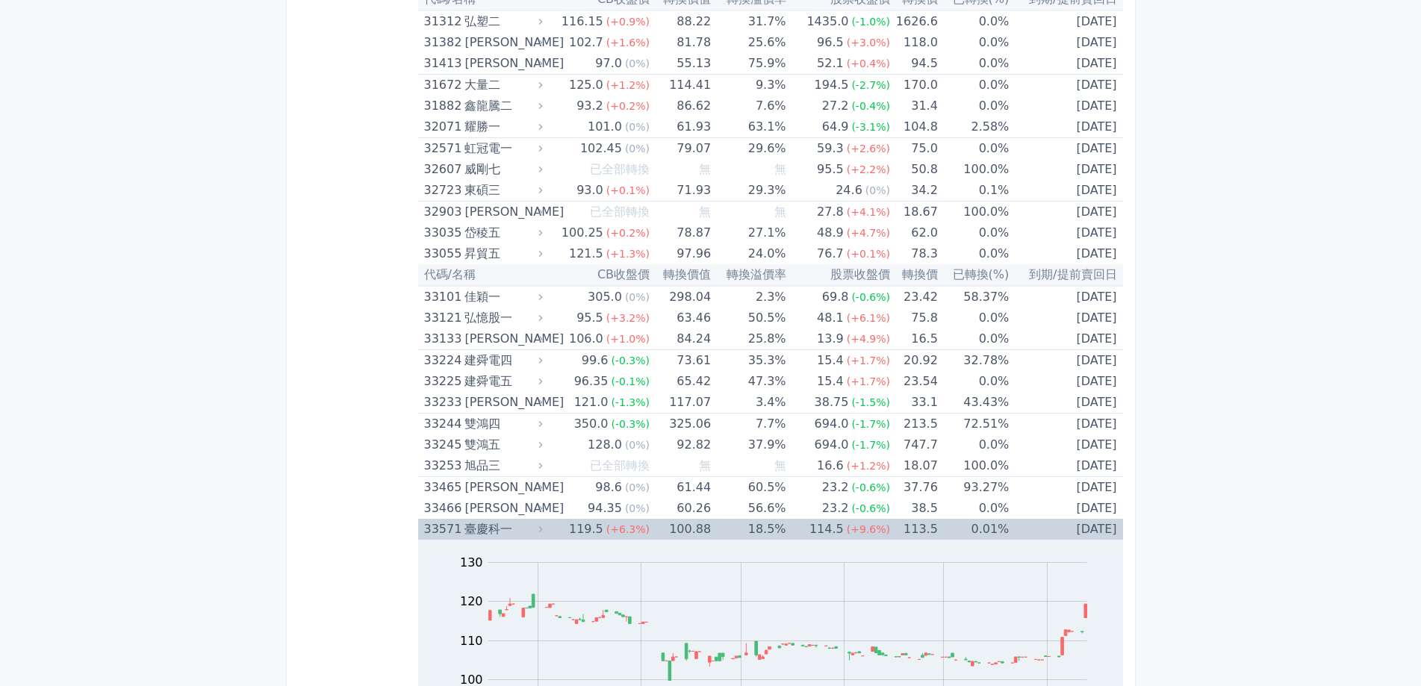
scroll to position [2840, 0]
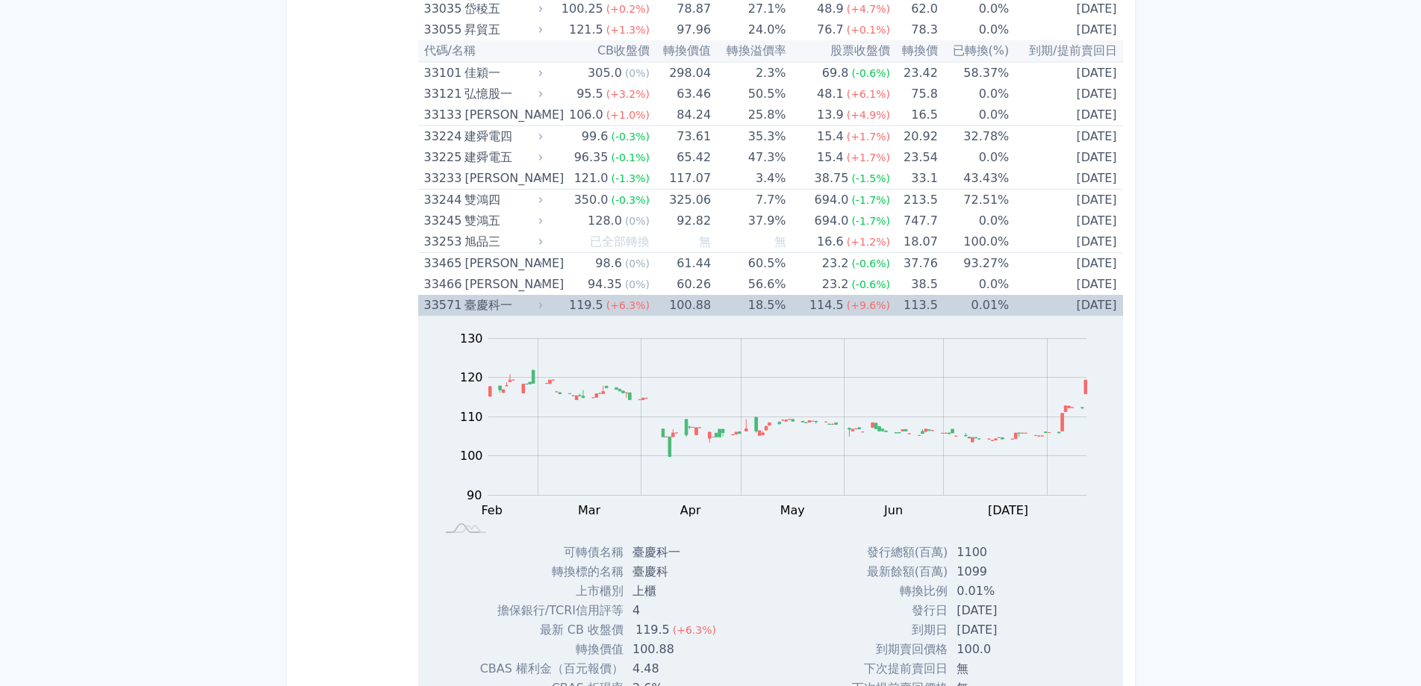
click at [505, 302] on div "臺慶科一" at bounding box center [501, 305] width 75 height 21
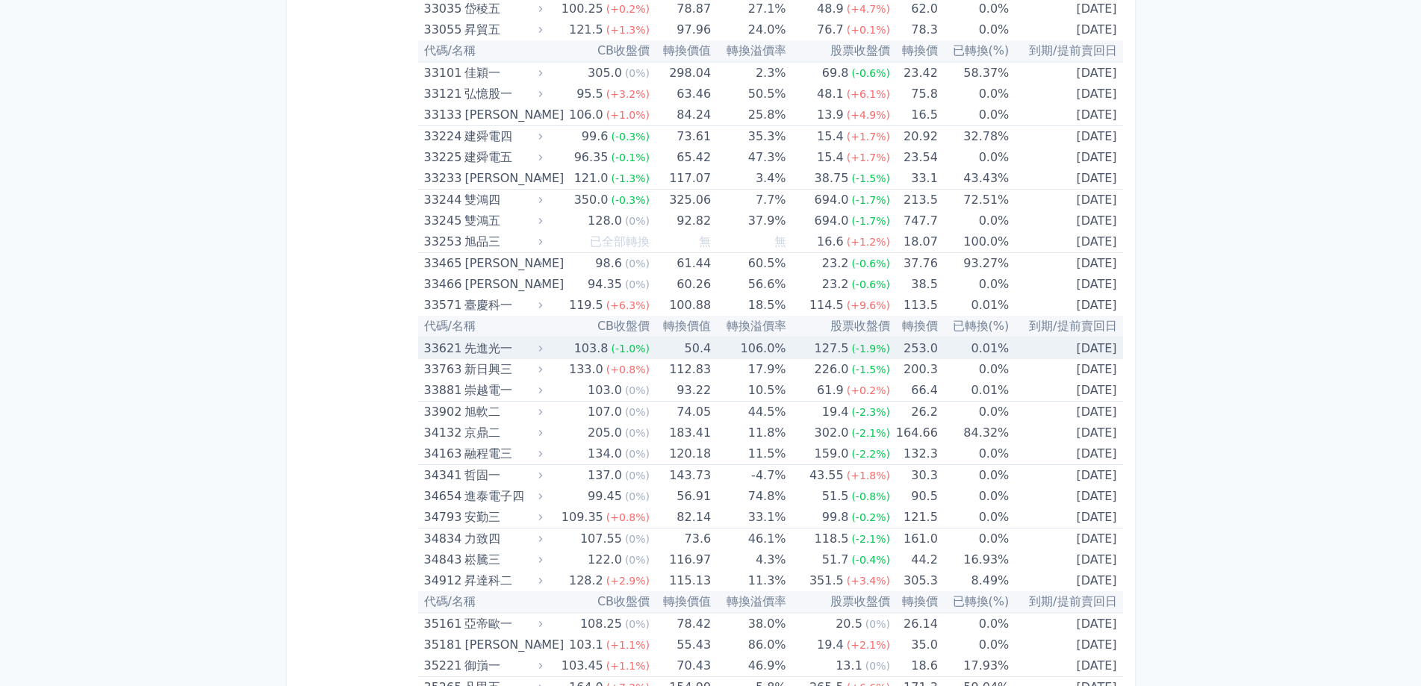
click at [511, 352] on div "先進光一" at bounding box center [501, 348] width 75 height 21
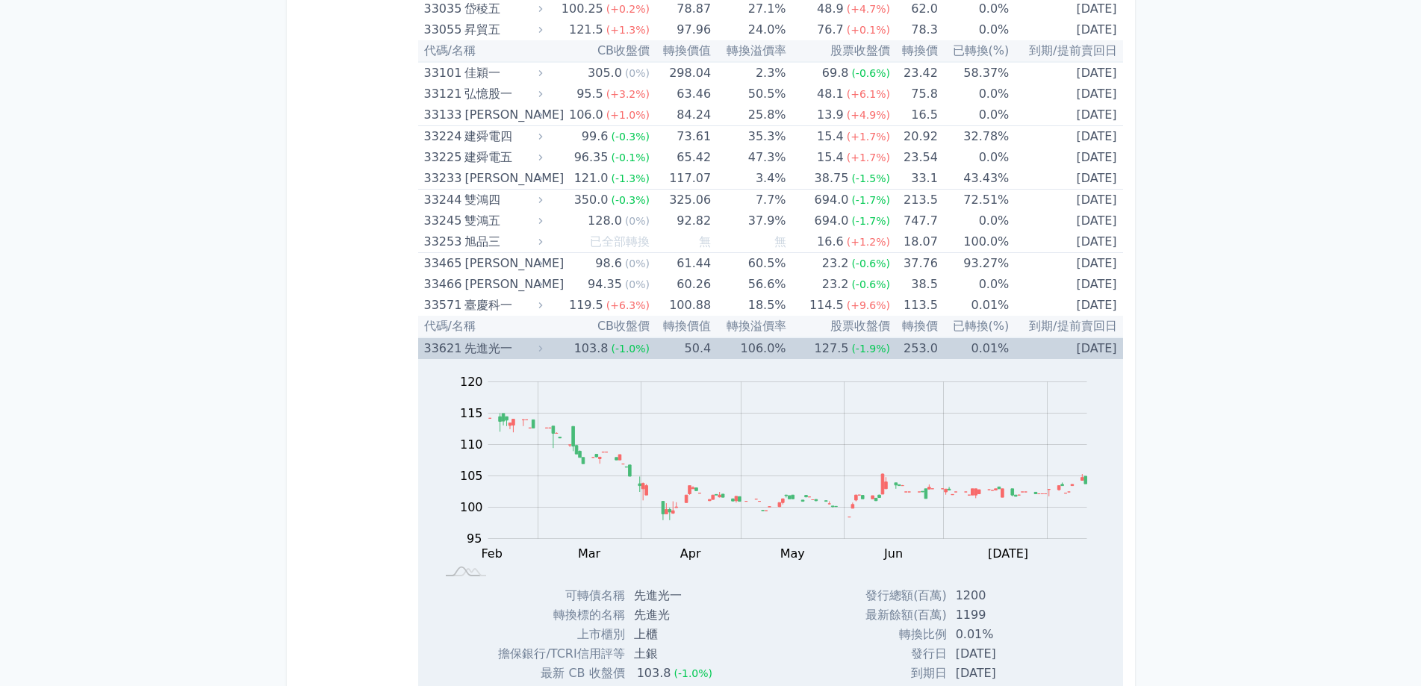
click at [486, 350] on div "先進光一" at bounding box center [501, 348] width 75 height 21
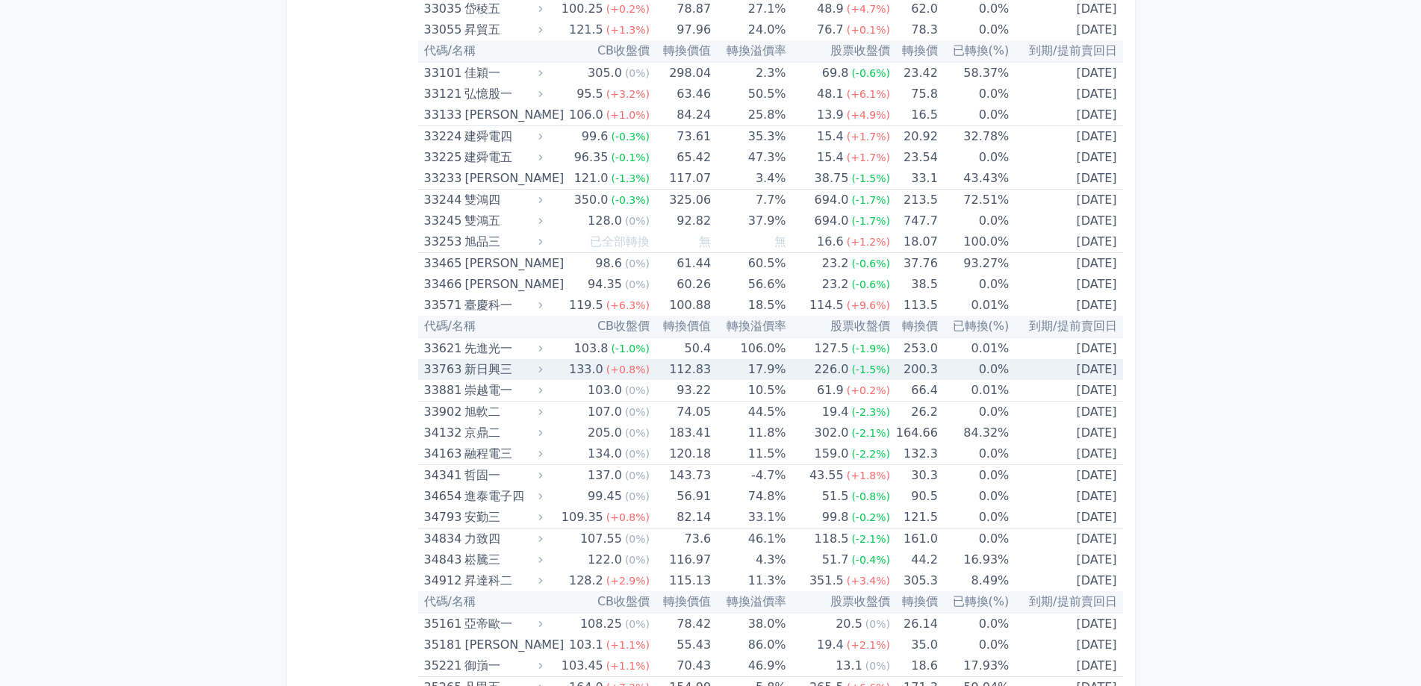
click at [494, 370] on div "新日興三" at bounding box center [501, 369] width 75 height 21
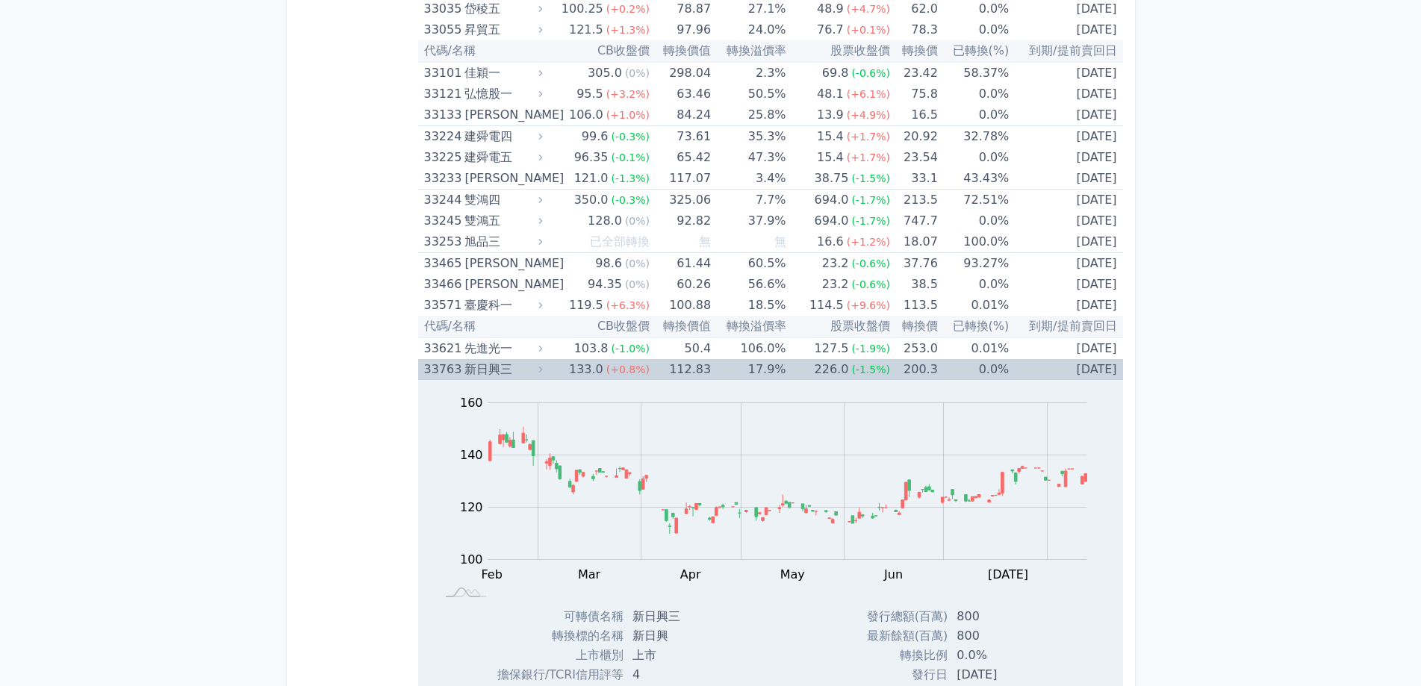
click at [494, 370] on div "新日興三" at bounding box center [501, 369] width 75 height 21
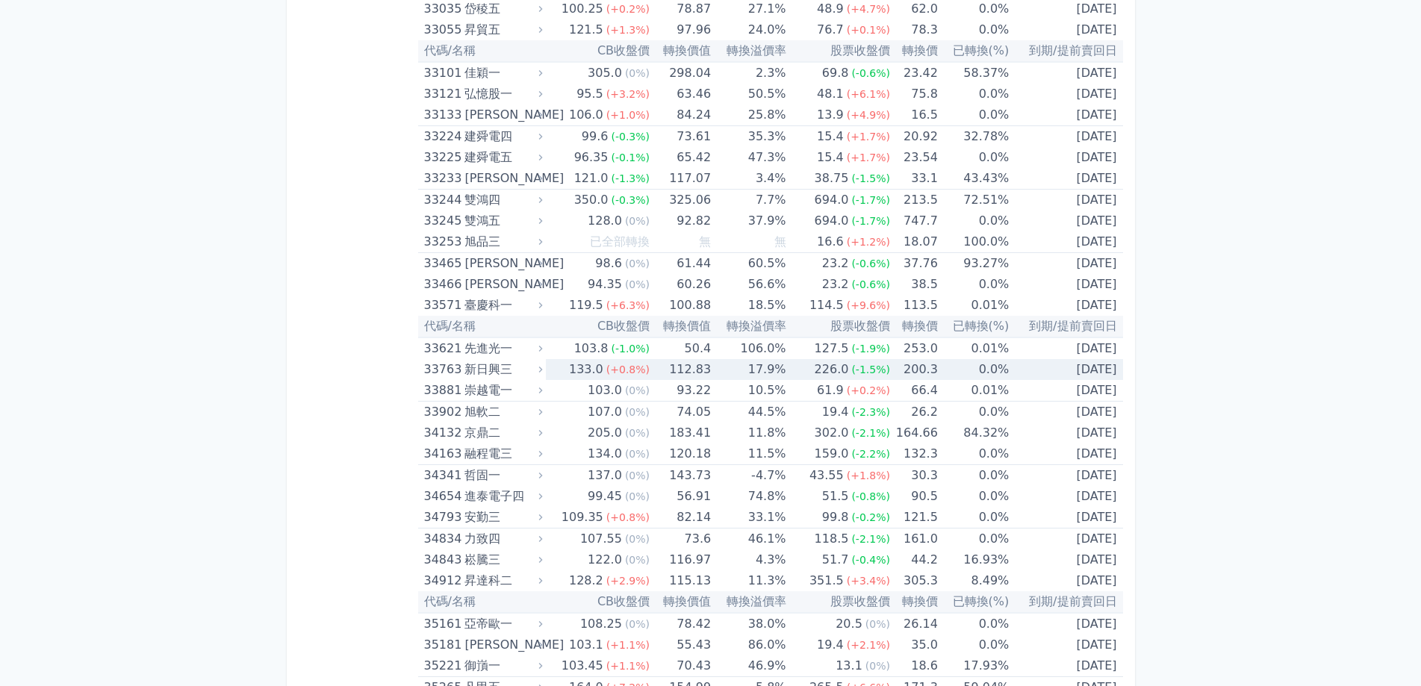
click at [494, 370] on div "新日興三" at bounding box center [501, 369] width 75 height 21
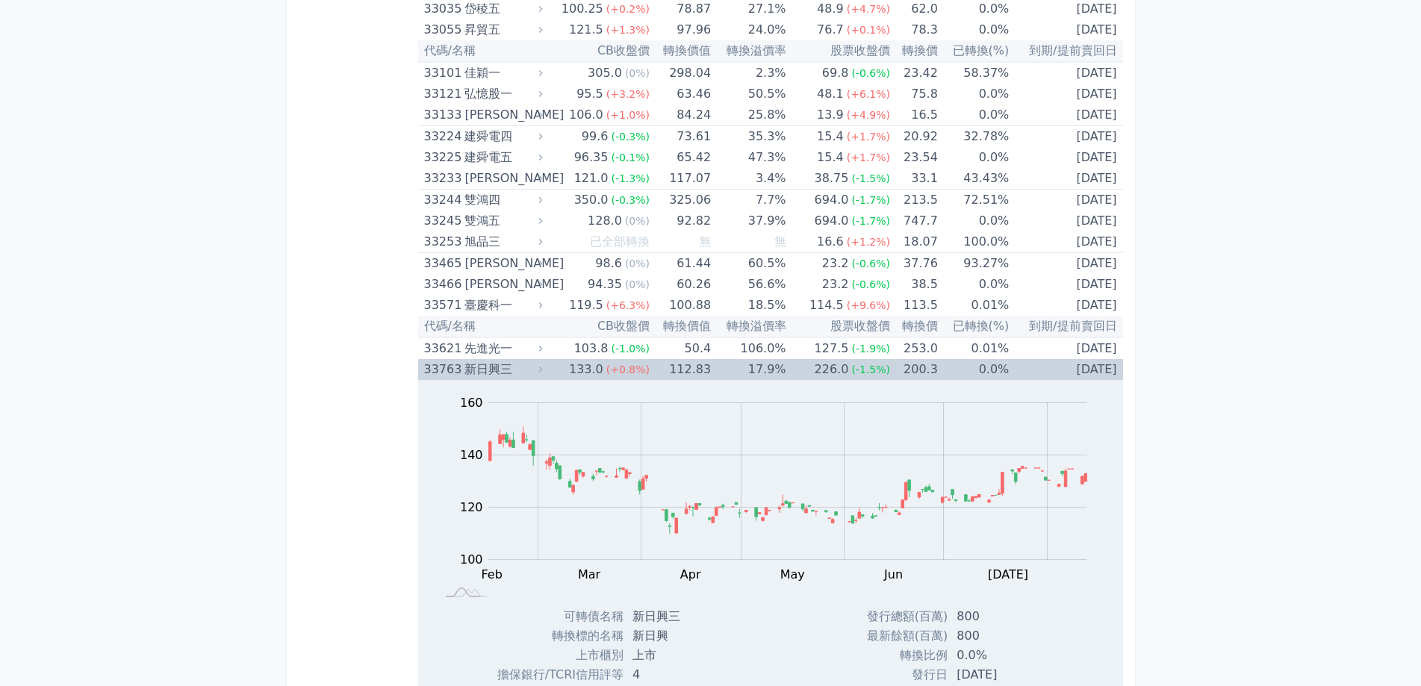
click at [494, 370] on div "新日興三" at bounding box center [501, 369] width 75 height 21
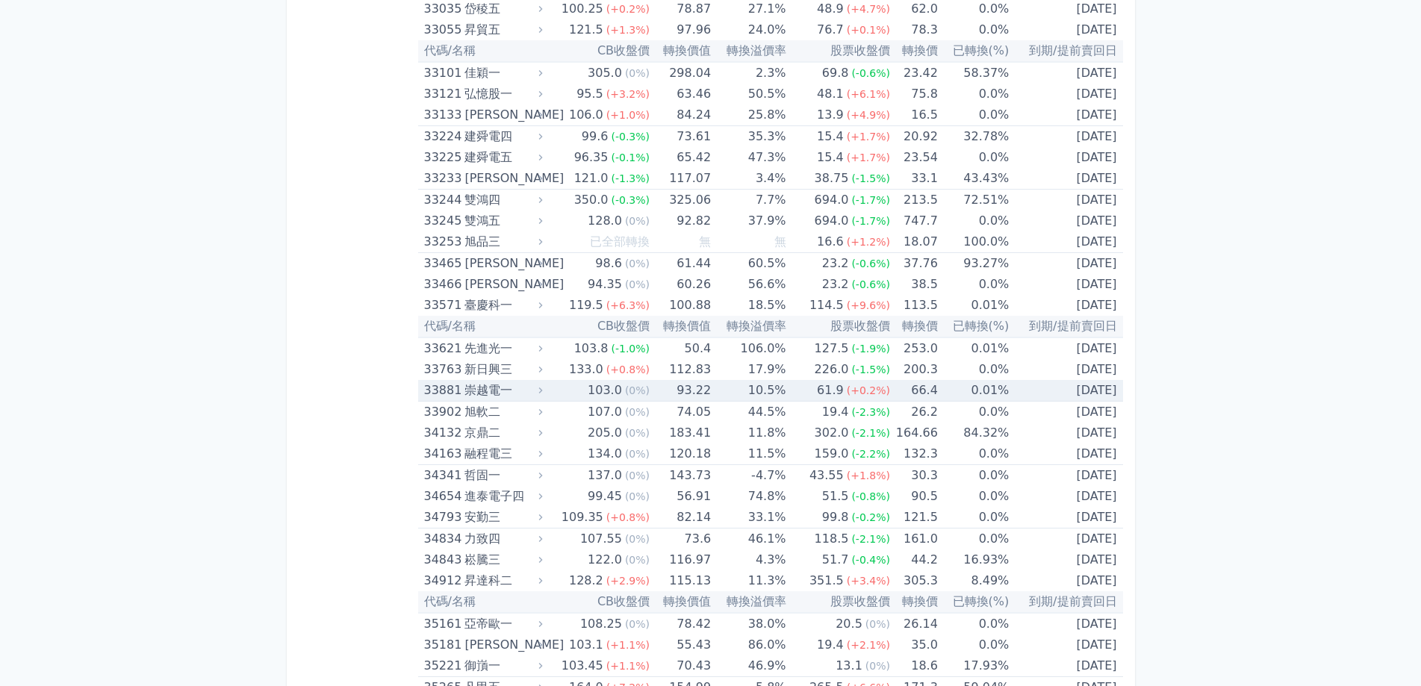
click at [502, 393] on div "崇越電一" at bounding box center [501, 390] width 75 height 21
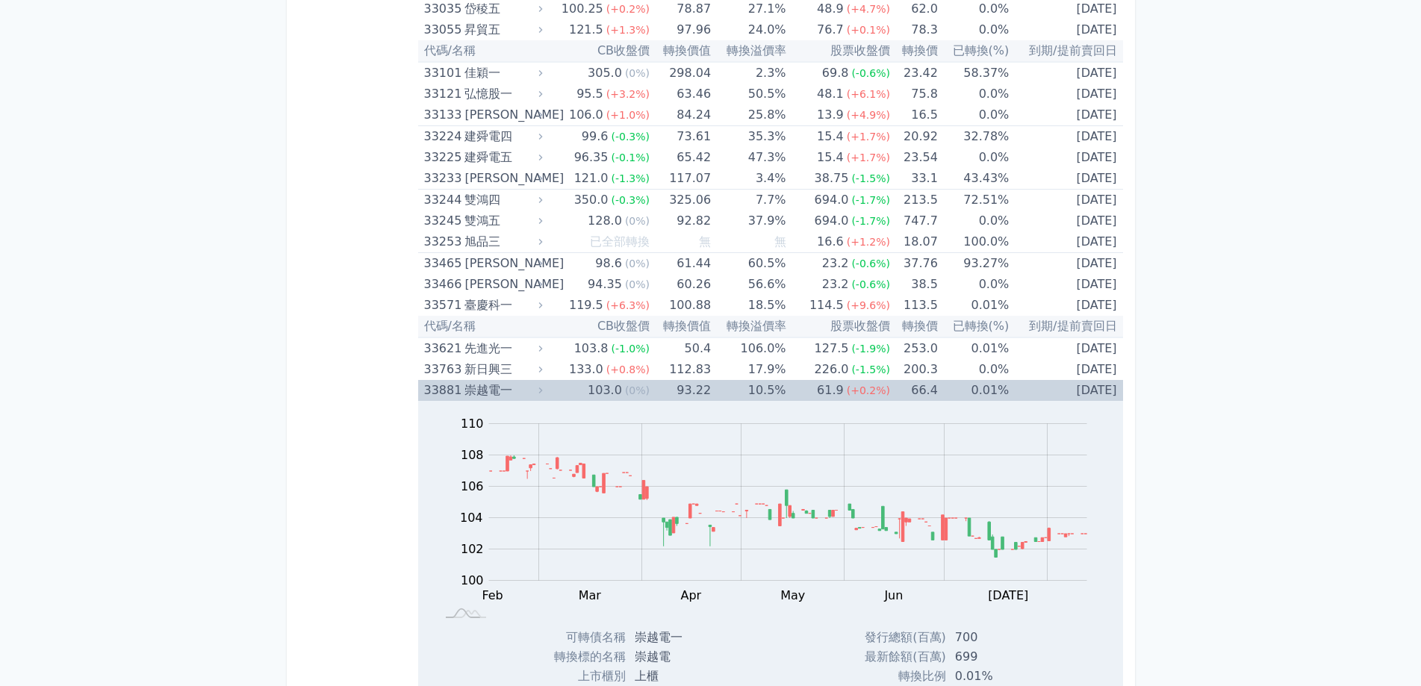
click at [502, 393] on div "崇越電一" at bounding box center [501, 390] width 75 height 21
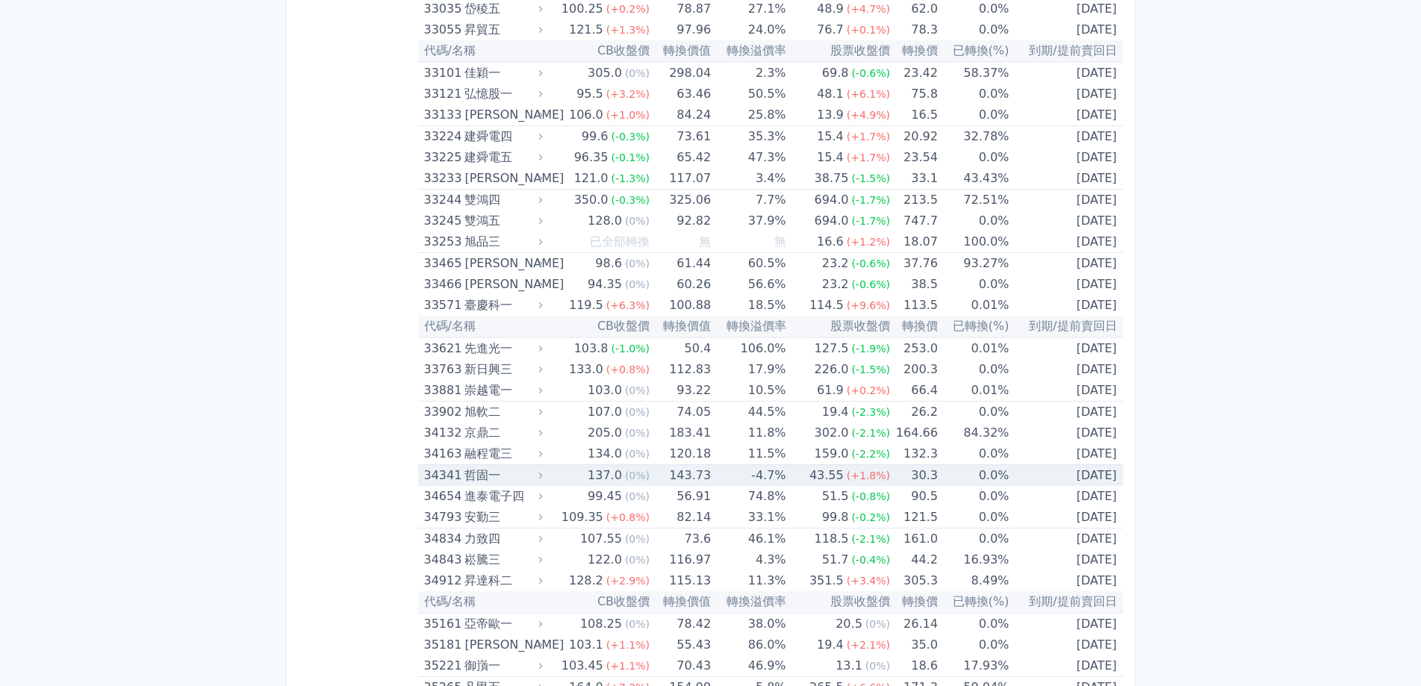
click at [509, 477] on div "哲固一" at bounding box center [501, 475] width 75 height 21
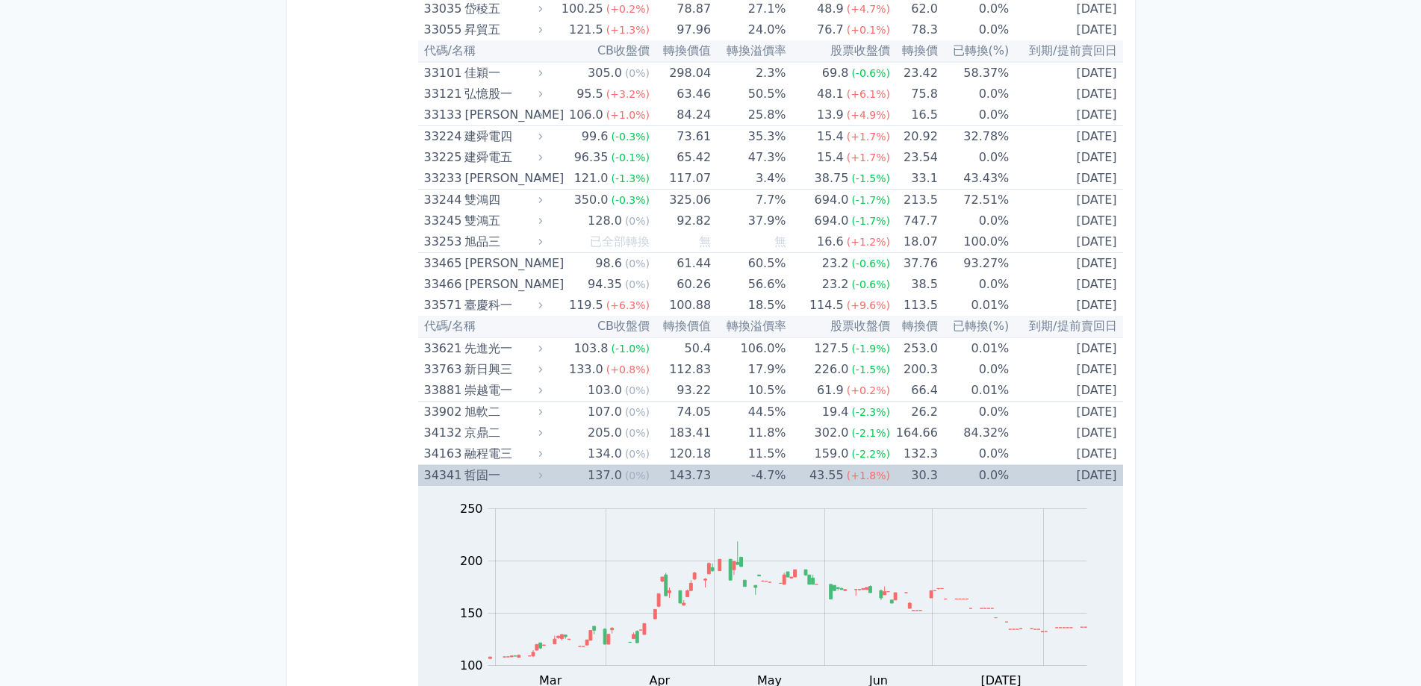
scroll to position [3064, 0]
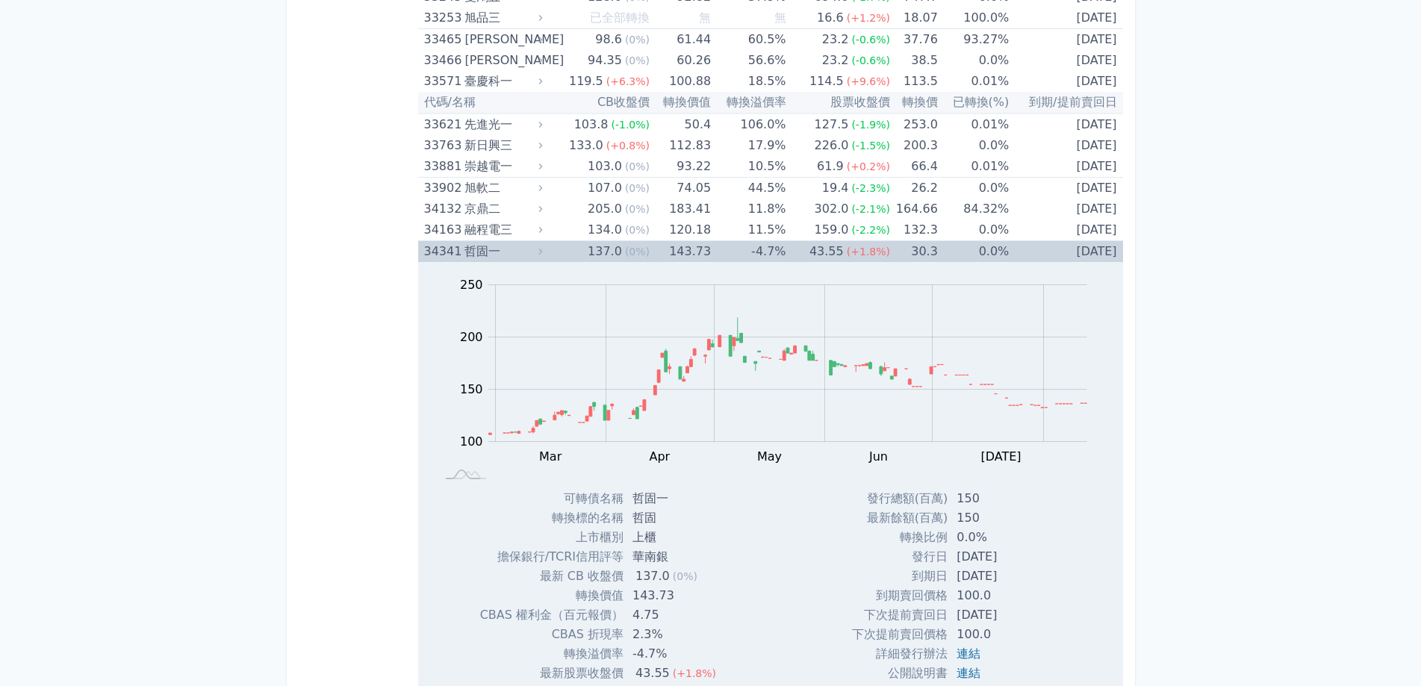
click at [466, 249] on div "哲固一" at bounding box center [501, 251] width 75 height 21
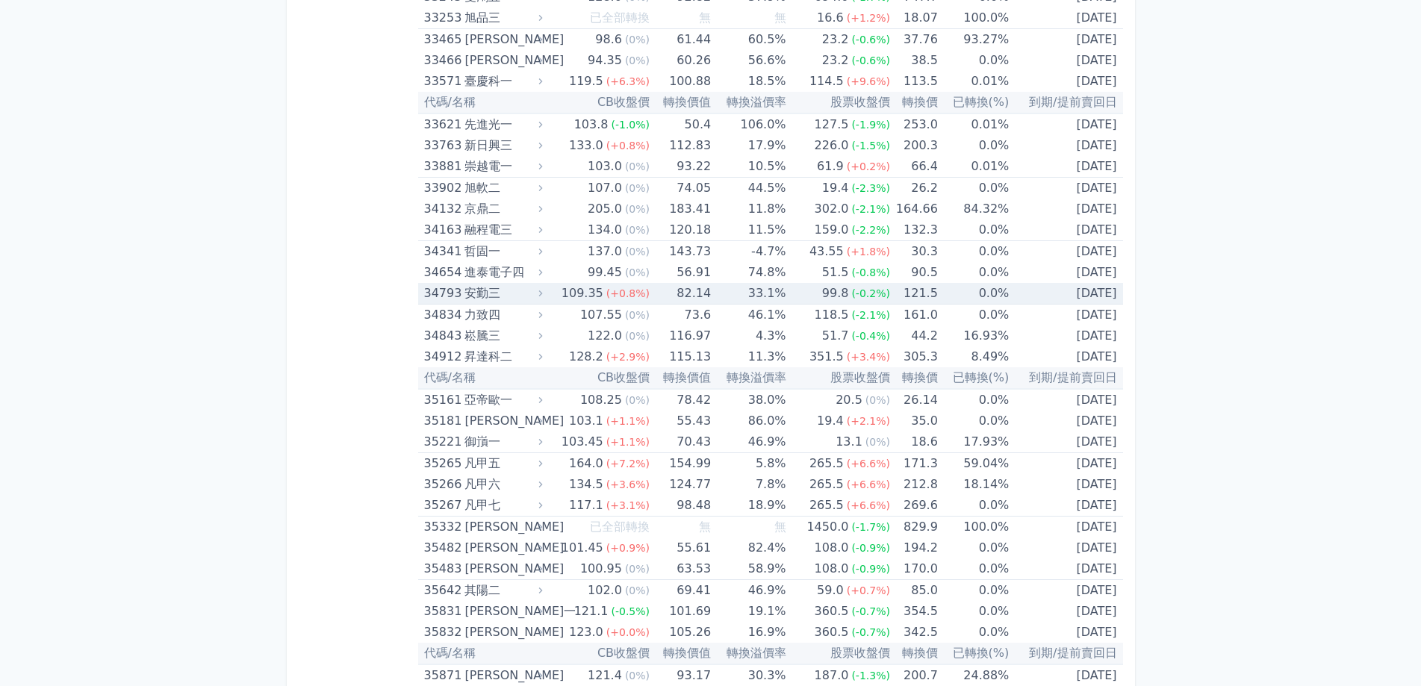
click at [504, 296] on div "安勤三" at bounding box center [501, 293] width 75 height 21
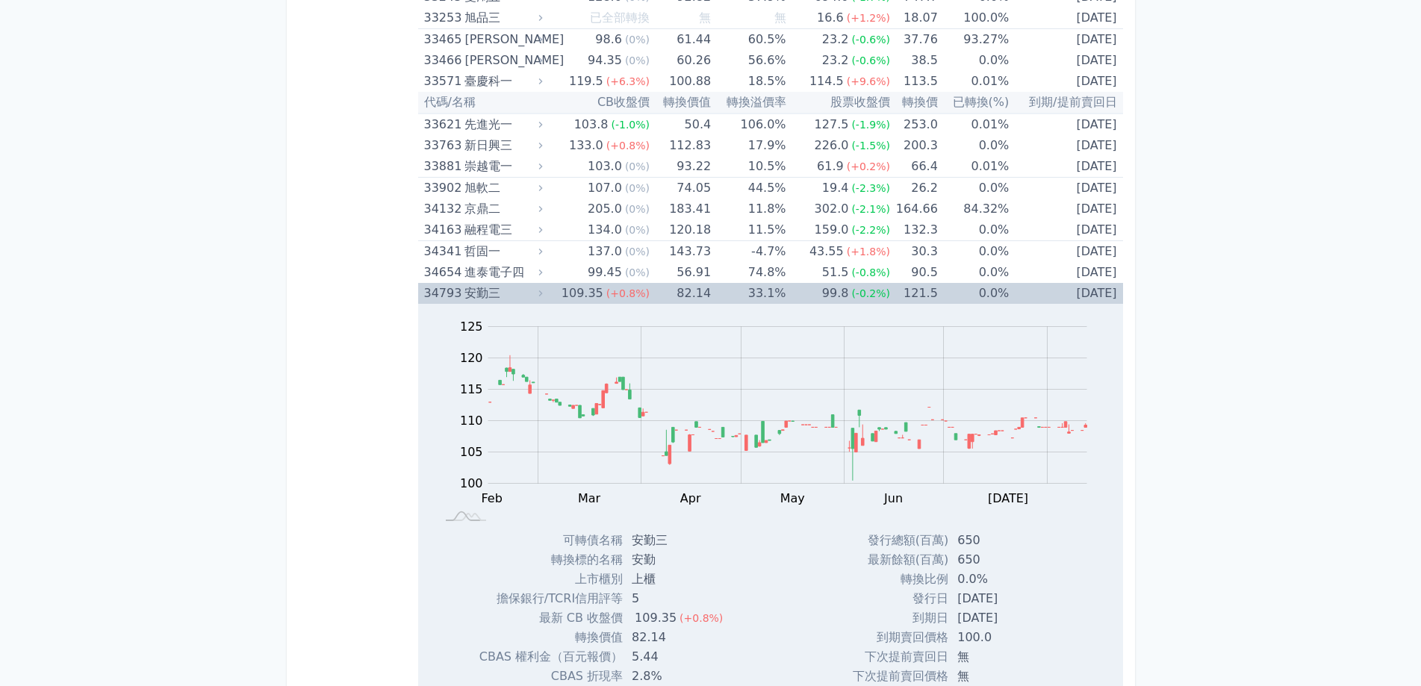
click at [482, 299] on div "安勤三" at bounding box center [501, 293] width 75 height 21
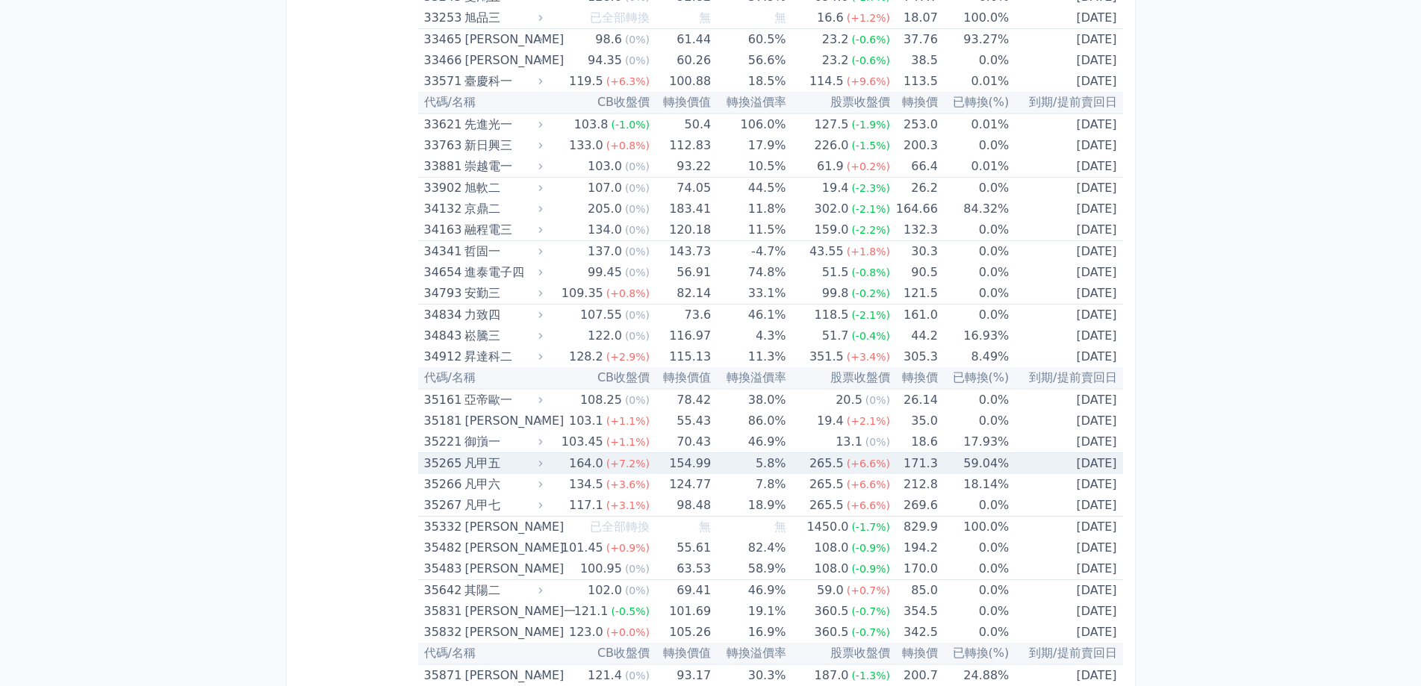
click at [494, 464] on div "凡甲五" at bounding box center [501, 463] width 75 height 21
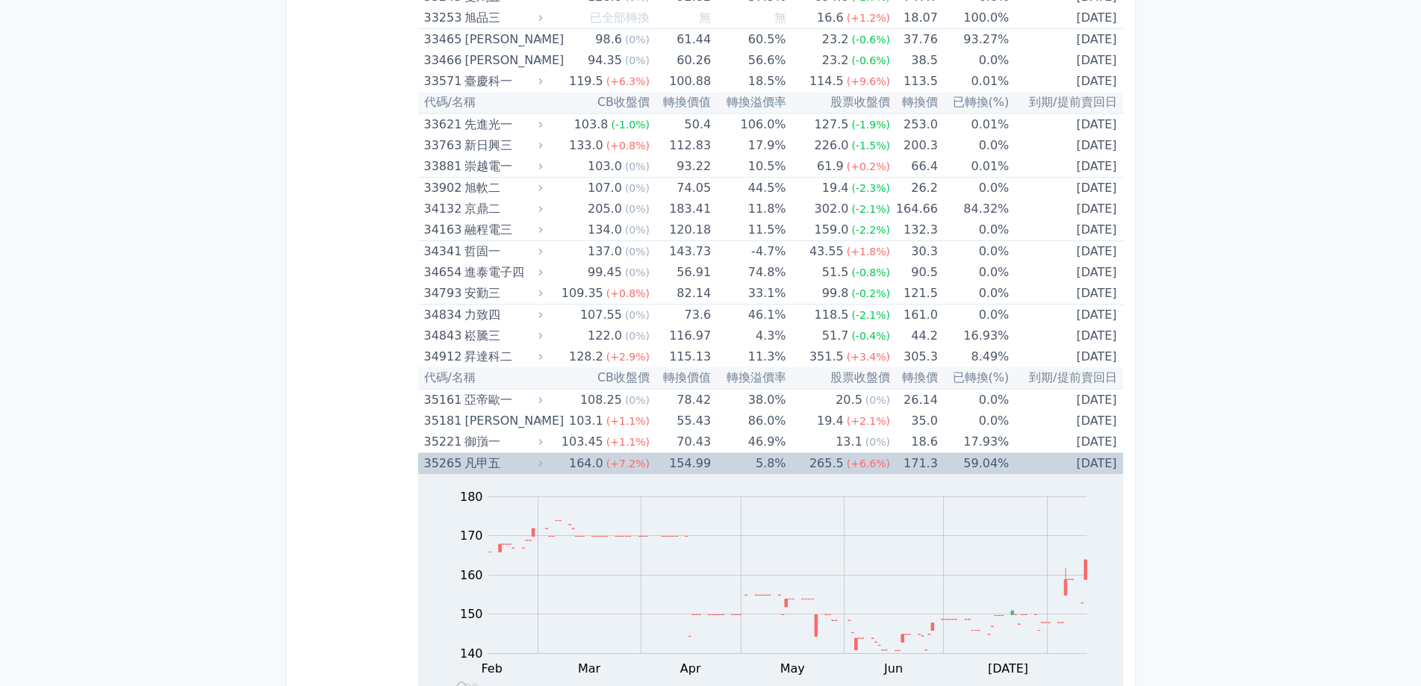
click at [491, 464] on div "凡甲五" at bounding box center [501, 463] width 75 height 21
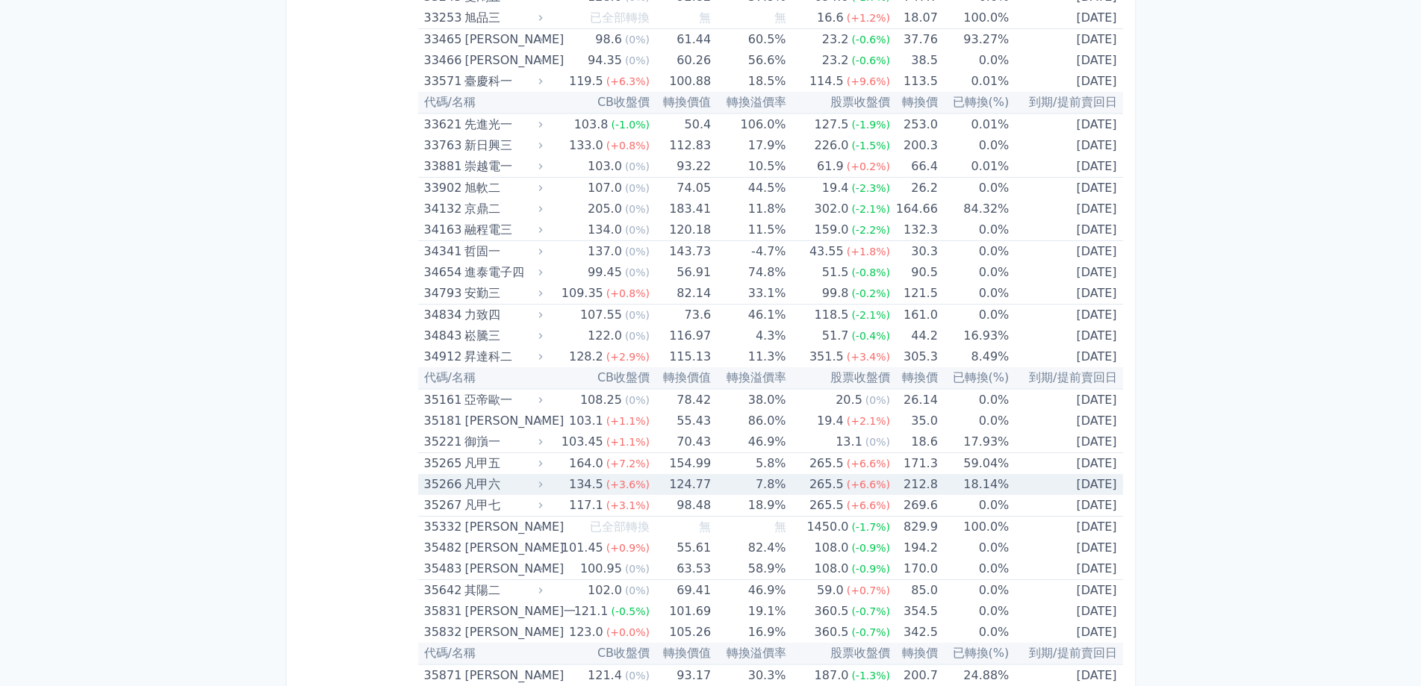
click at [486, 482] on div "凡甲六" at bounding box center [501, 484] width 75 height 21
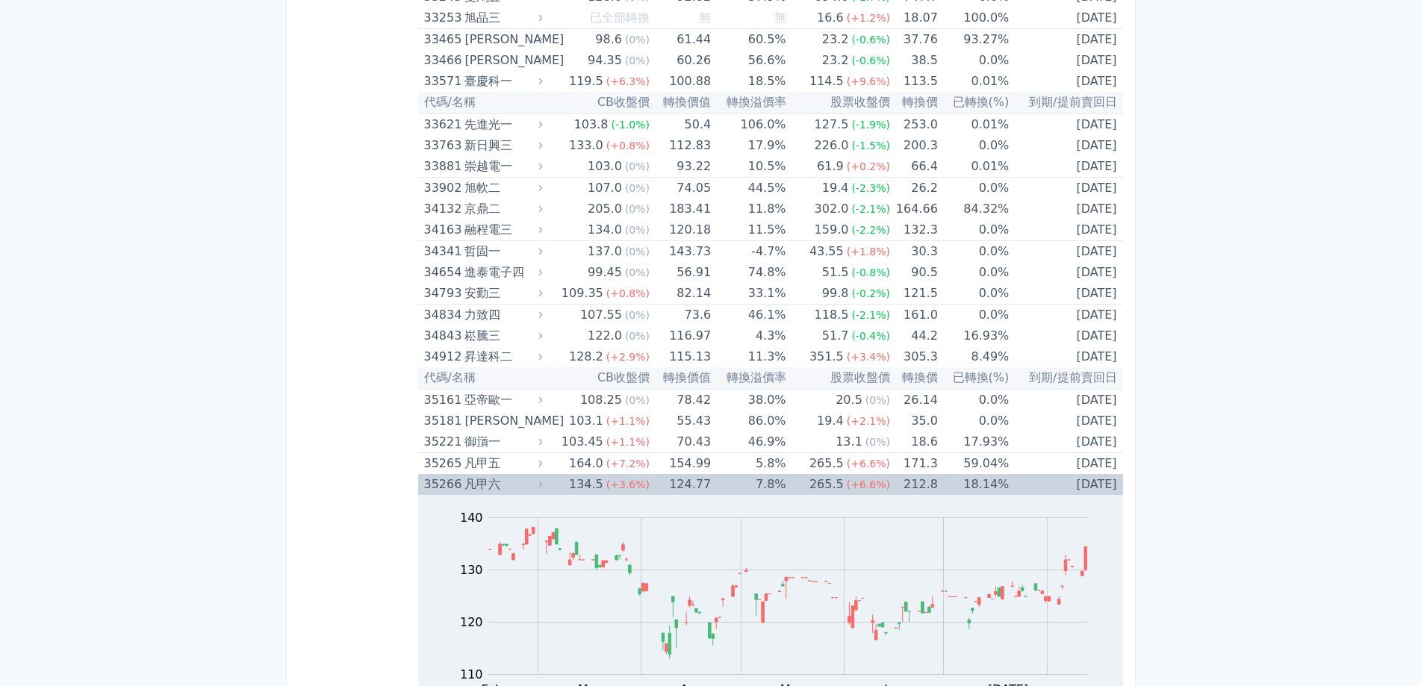
click at [486, 482] on div "凡甲六" at bounding box center [501, 484] width 75 height 21
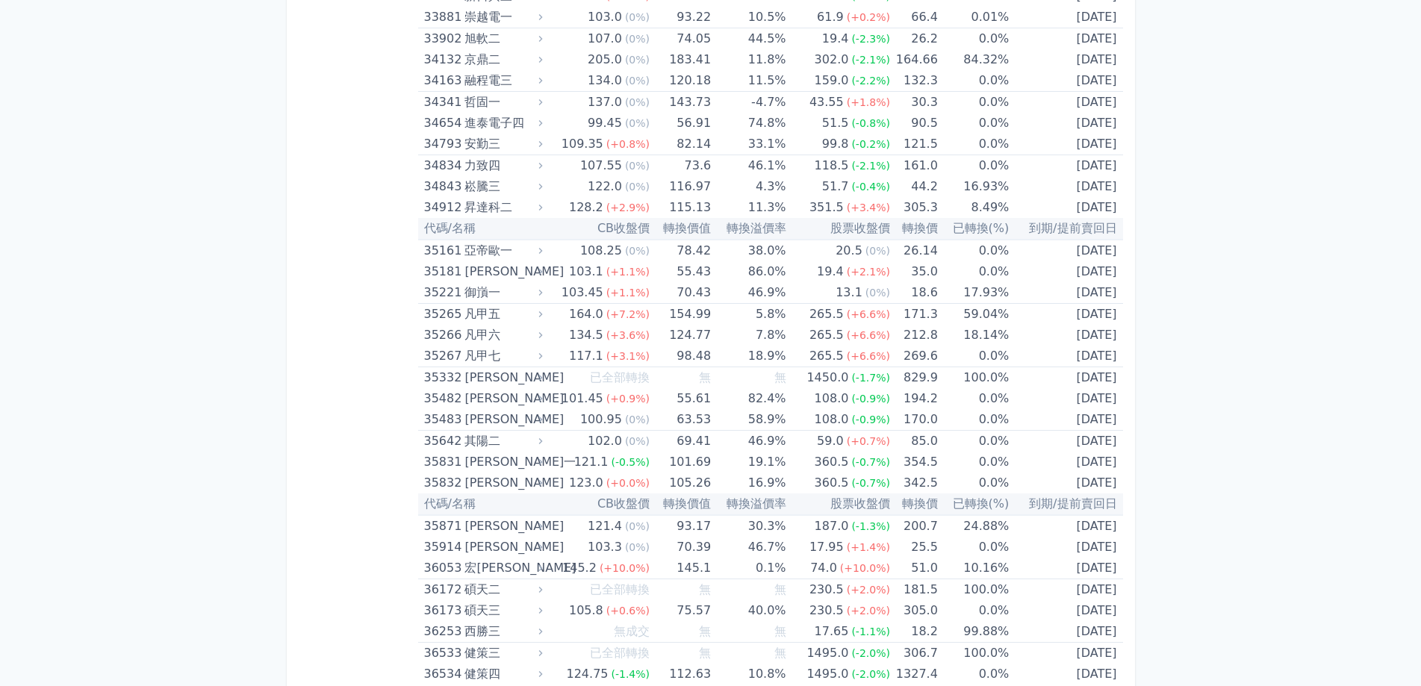
scroll to position [3288, 0]
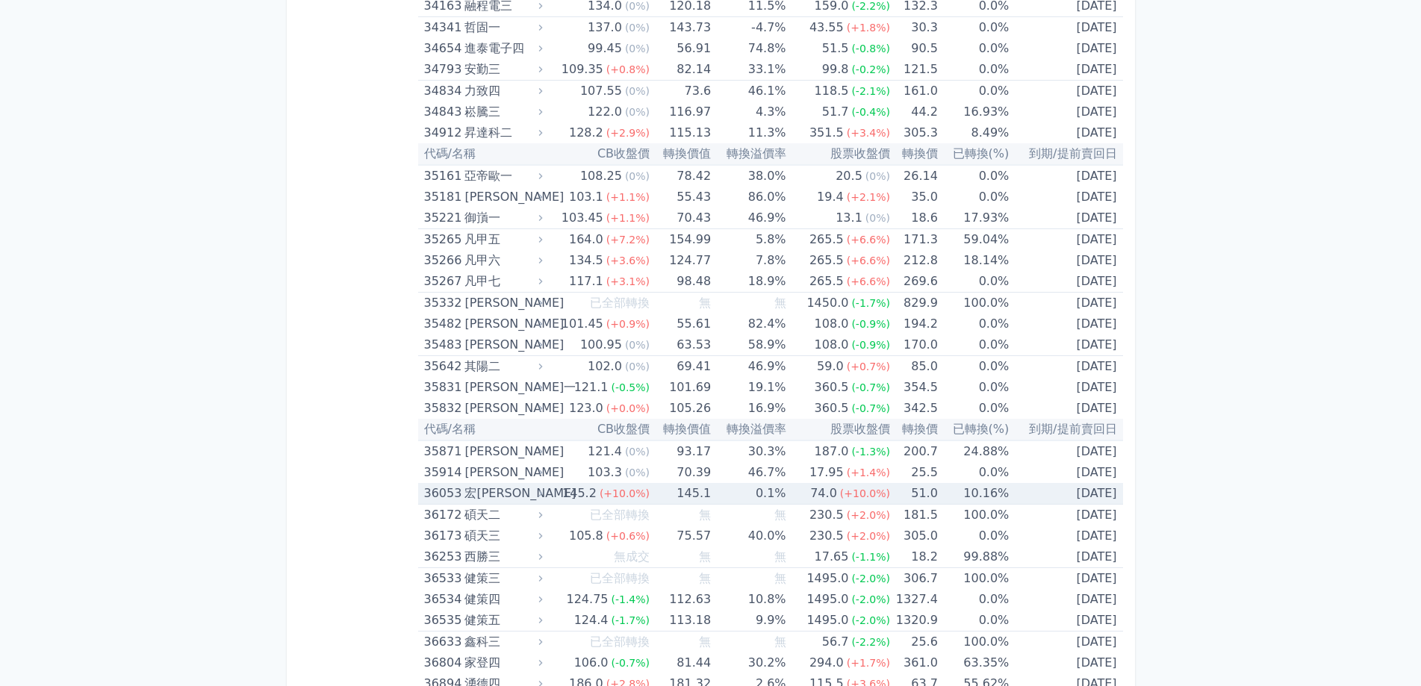
click at [504, 495] on div "宏[PERSON_NAME]" at bounding box center [501, 493] width 75 height 21
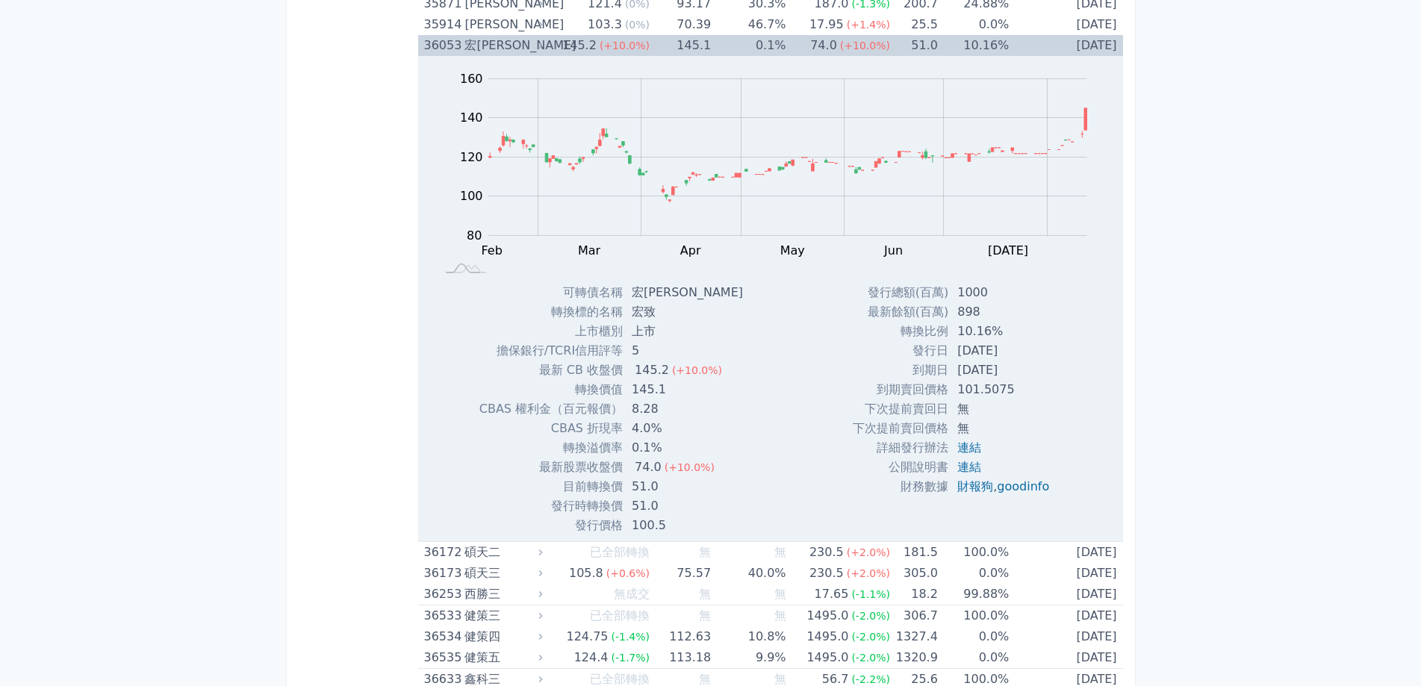
scroll to position [3661, 0]
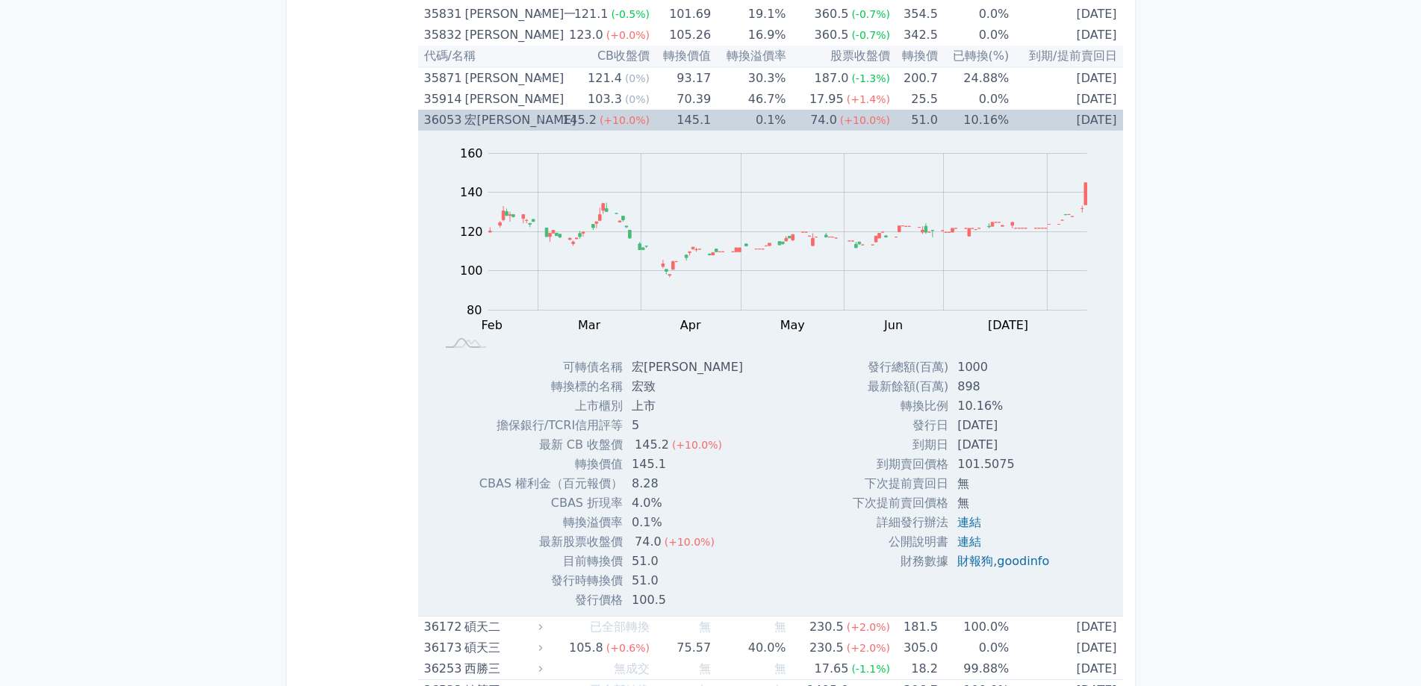
click at [473, 116] on div "宏[PERSON_NAME]" at bounding box center [501, 120] width 75 height 21
